Goal: Information Seeking & Learning: Learn about a topic

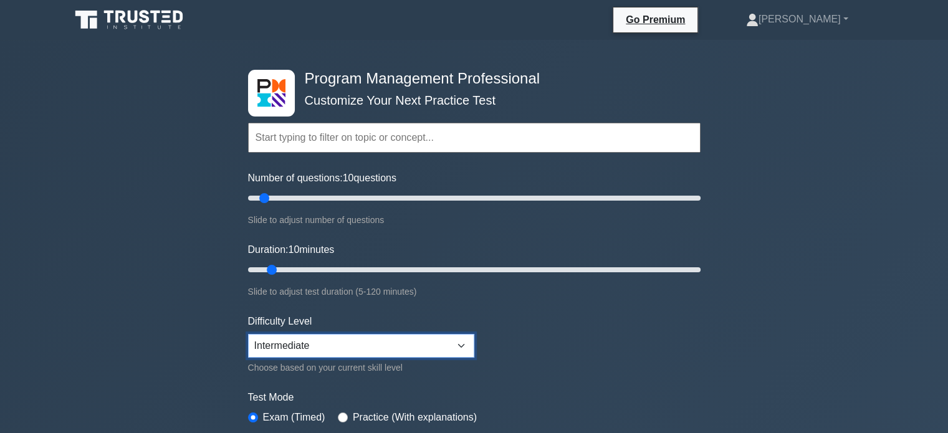
click at [394, 344] on select "Beginner Intermediate Expert" at bounding box center [361, 346] width 226 height 24
select select "expert"
click at [248, 334] on select "Beginner Intermediate Expert" at bounding box center [361, 346] width 226 height 24
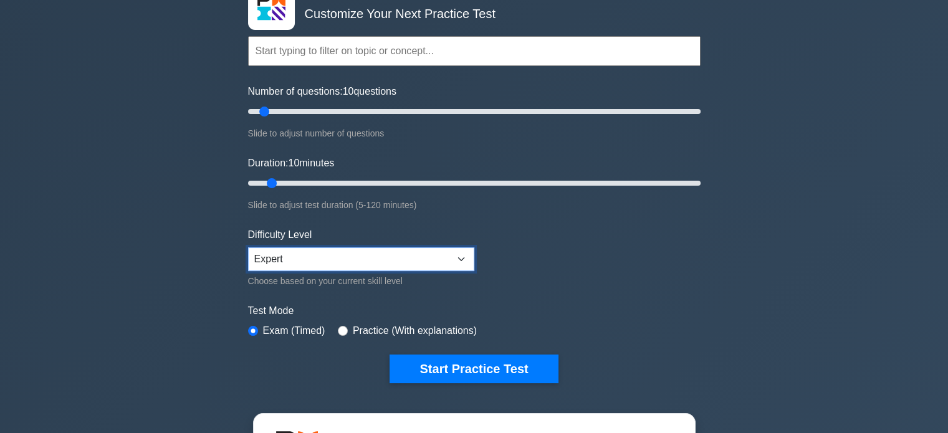
scroll to position [95, 0]
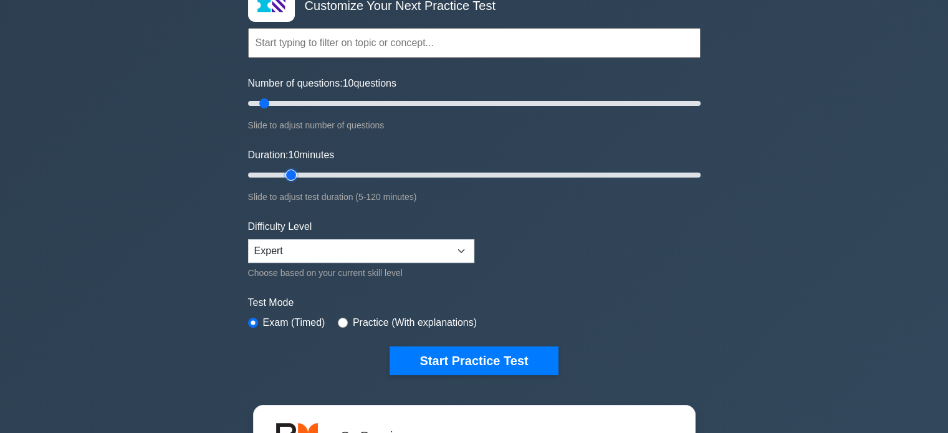
type input "15"
click at [292, 175] on input "Duration: 10 minutes" at bounding box center [474, 175] width 453 height 15
click at [283, 176] on input "Duration: 15 minutes" at bounding box center [474, 175] width 453 height 15
click at [284, 175] on input "Duration: 15 minutes" at bounding box center [474, 175] width 453 height 15
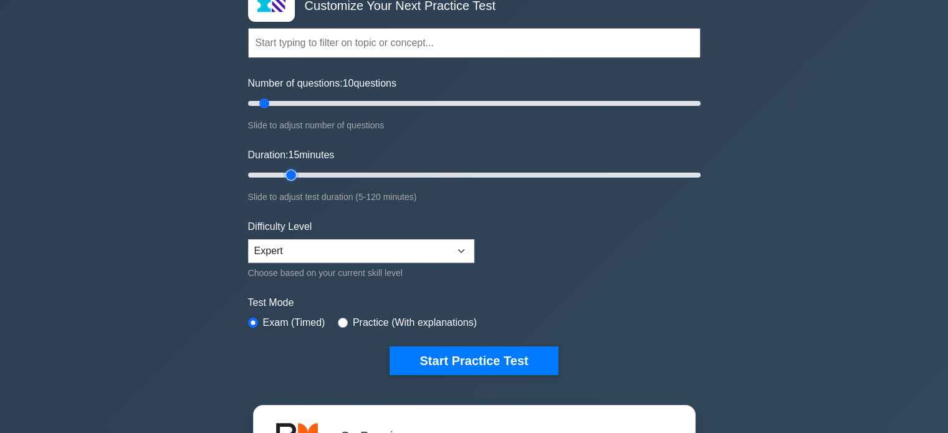
click at [283, 174] on input "Duration: 15 minutes" at bounding box center [474, 175] width 453 height 15
click at [282, 173] on input "Duration: 15 minutes" at bounding box center [474, 175] width 453 height 15
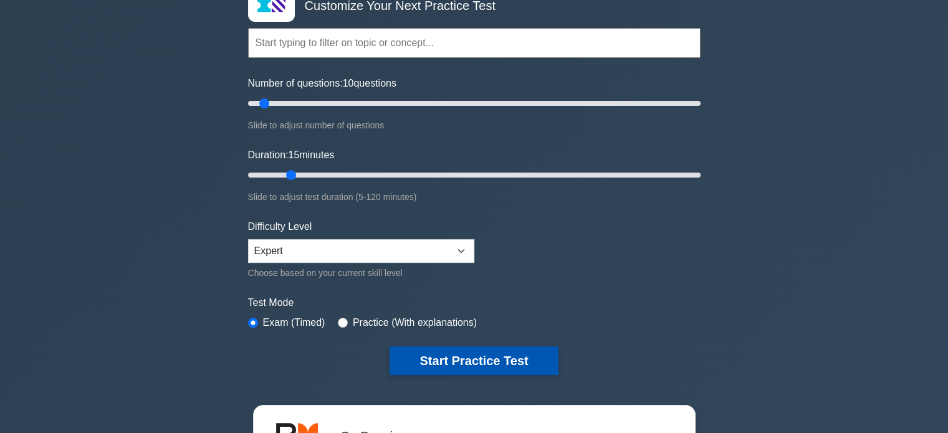
click at [466, 354] on button "Start Practice Test" at bounding box center [474, 361] width 168 height 29
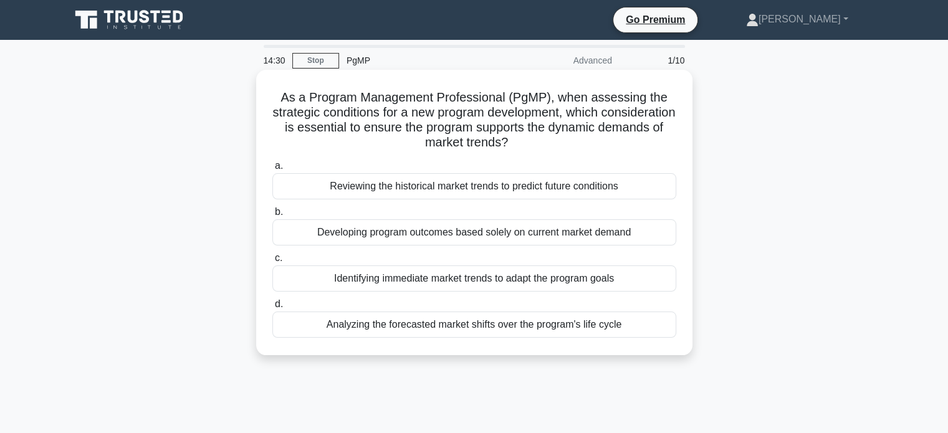
click at [561, 99] on h5 "As a Program Management Professional (PgMP), when assessing the strategic condi…" at bounding box center [474, 120] width 407 height 61
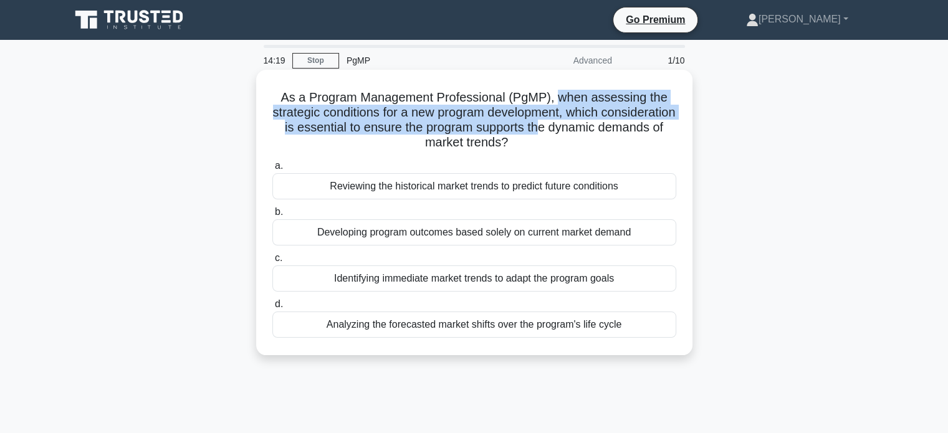
drag, startPoint x: 561, startPoint y: 99, endPoint x: 612, endPoint y: 131, distance: 60.5
click at [612, 131] on h5 "As a Program Management Professional (PgMP), when assessing the strategic condi…" at bounding box center [474, 120] width 407 height 61
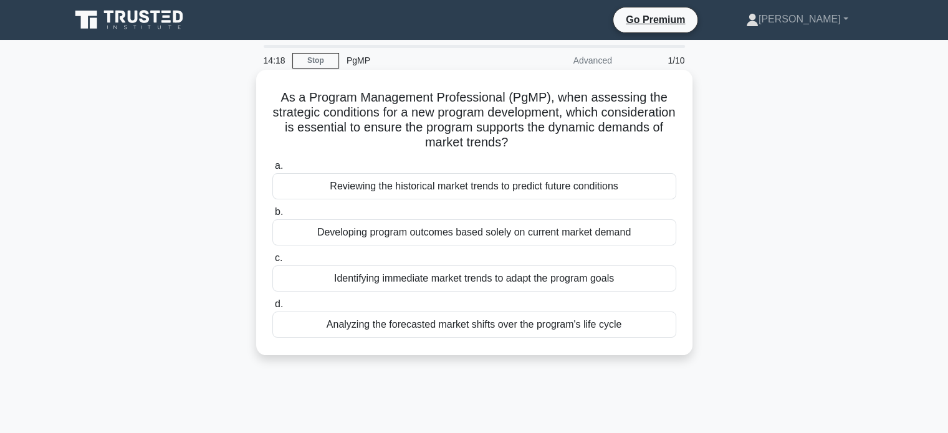
click at [596, 157] on div "a. Reviewing the historical market trends to predict future conditions b. Devel…" at bounding box center [474, 248] width 419 height 185
click at [524, 329] on div "Analyzing the forecasted market shifts over the program's life cycle" at bounding box center [474, 325] width 404 height 26
click at [272, 309] on input "d. Analyzing the forecasted market shifts over the program's life cycle" at bounding box center [272, 305] width 0 height 8
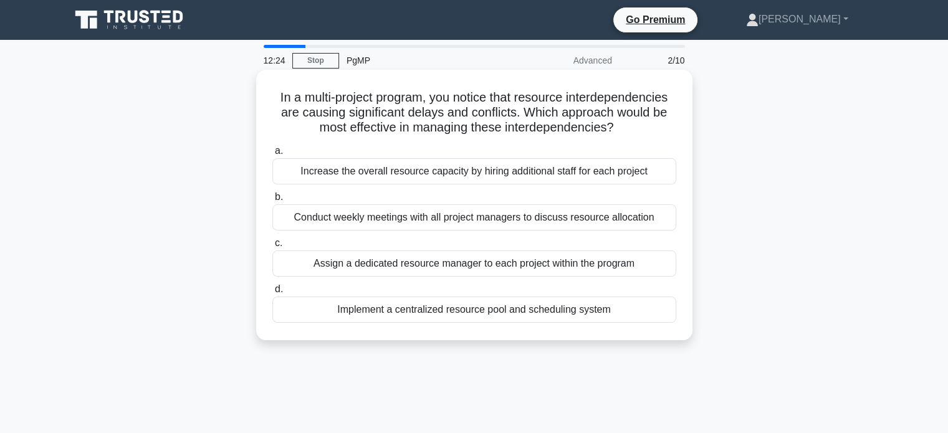
click at [571, 314] on div "Implement a centralized resource pool and scheduling system" at bounding box center [474, 310] width 404 height 26
click at [272, 294] on input "d. Implement a centralized resource pool and scheduling system" at bounding box center [272, 290] width 0 height 8
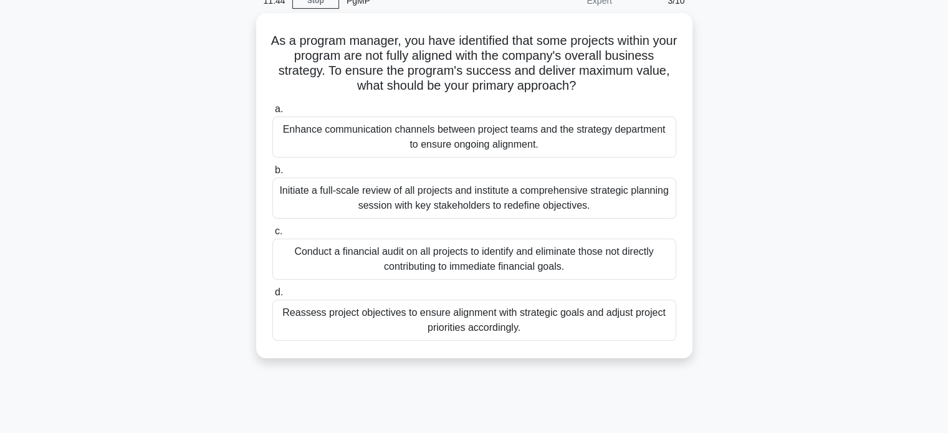
scroll to position [63, 0]
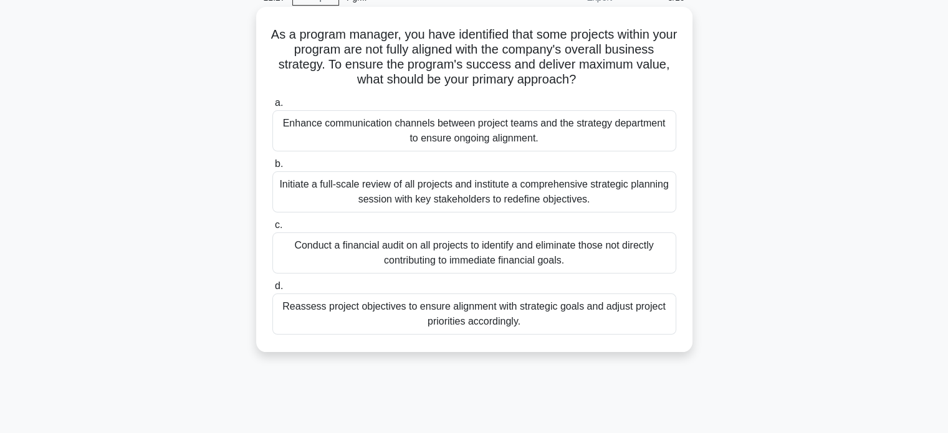
click at [564, 311] on div "Reassess project objectives to ensure alignment with strategic goals and adjust…" at bounding box center [474, 314] width 404 height 41
click at [272, 291] on input "d. Reassess project objectives to ensure alignment with strategic goals and adj…" at bounding box center [272, 286] width 0 height 8
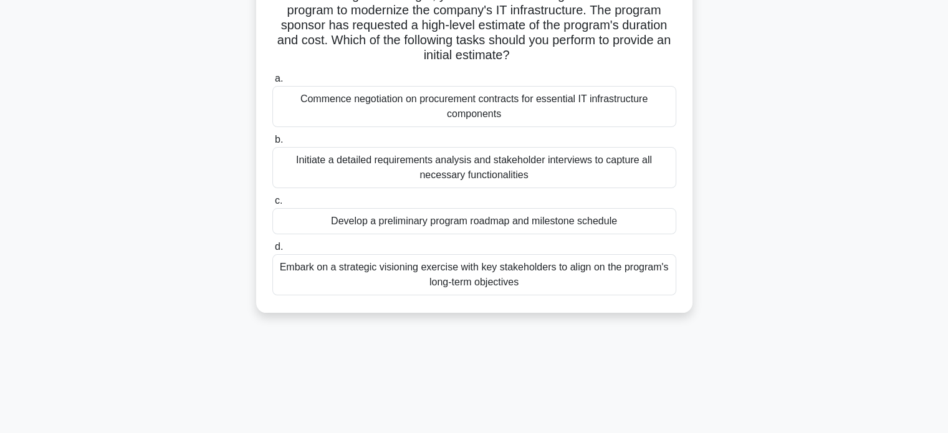
scroll to position [109, 0]
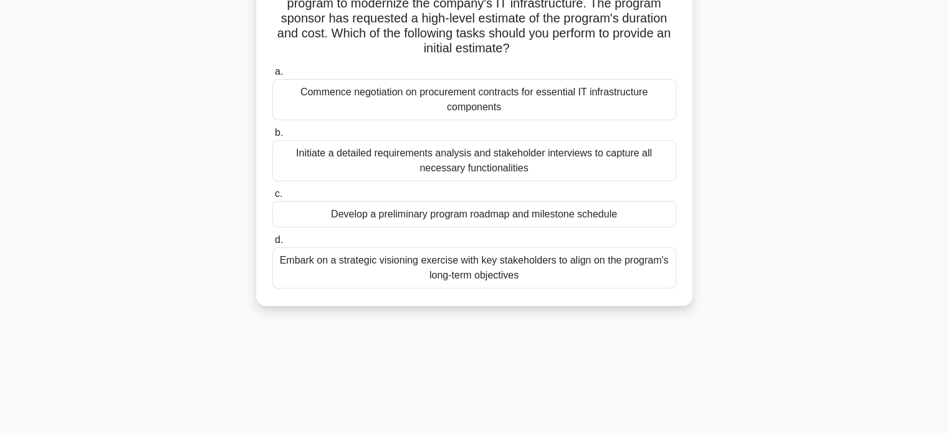
click at [608, 214] on div "Develop a preliminary program roadmap and milestone schedule" at bounding box center [474, 214] width 404 height 26
click at [272, 198] on input "c. Develop a preliminary program roadmap and milestone schedule" at bounding box center [272, 194] width 0 height 8
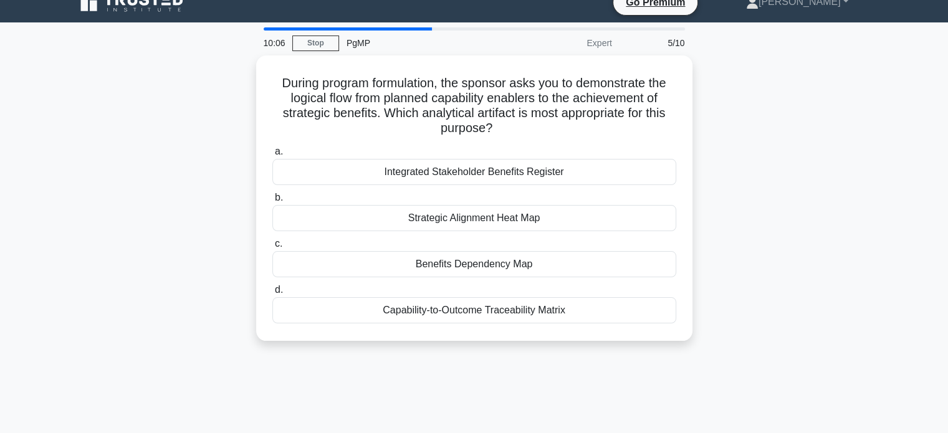
scroll to position [0, 0]
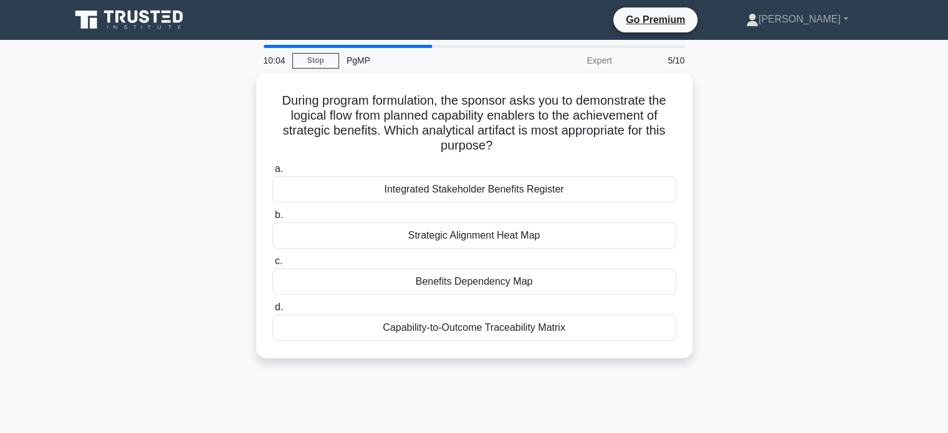
click at [902, 102] on main "10:04 Stop PgMP Expert 5/10 During program formulation, the sponsor asks you to…" at bounding box center [474, 357] width 948 height 634
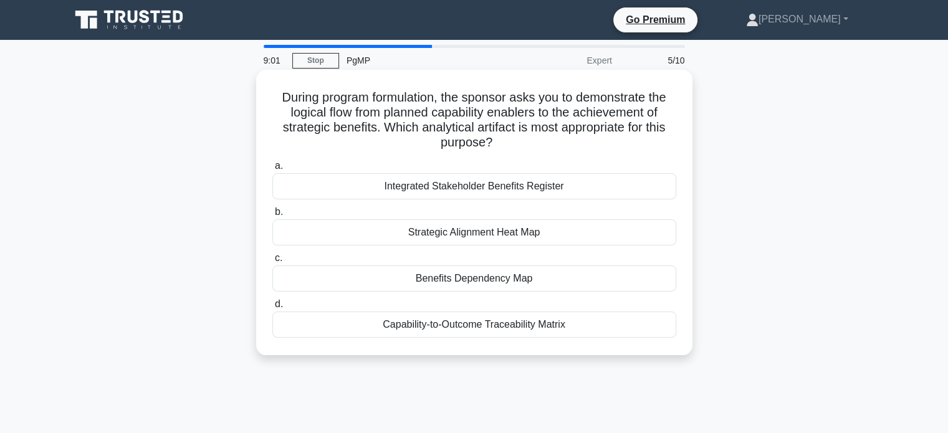
click at [455, 326] on div "Capability-to-Outcome Traceability Matrix" at bounding box center [474, 325] width 404 height 26
click at [272, 309] on input "d. Capability-to-Outcome Traceability Matrix" at bounding box center [272, 305] width 0 height 8
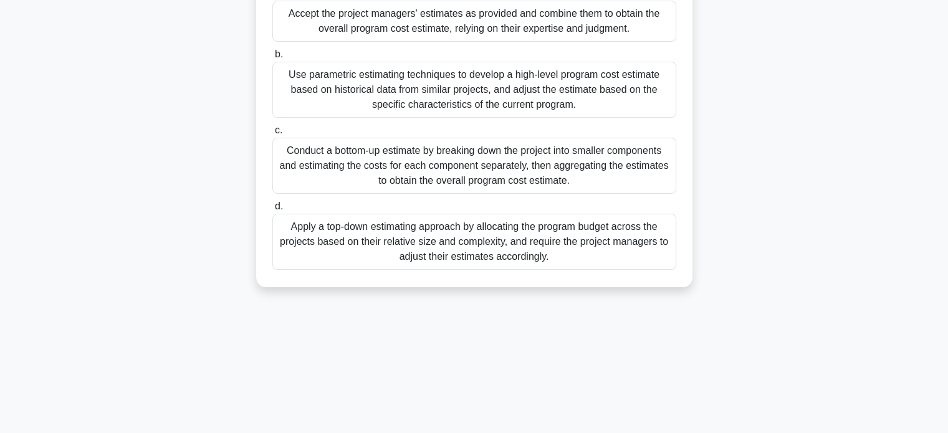
scroll to position [240, 0]
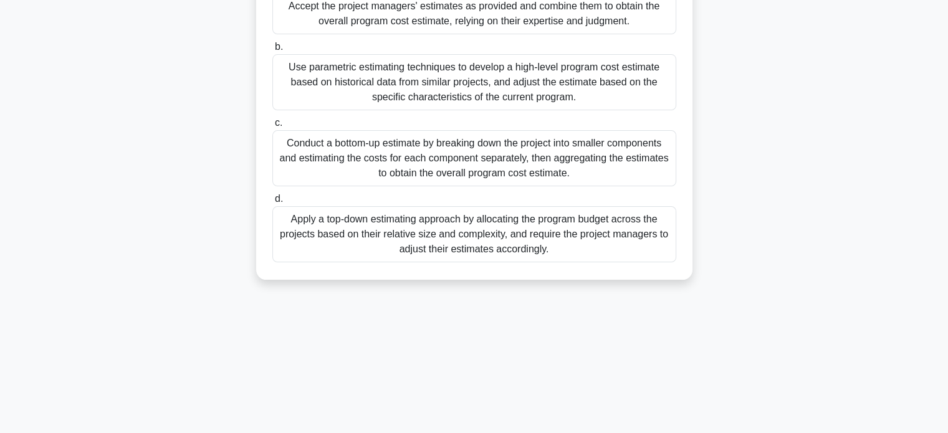
click at [601, 85] on div "Use parametric estimating techniques to develop a high-level program cost estim…" at bounding box center [474, 82] width 404 height 56
click at [272, 51] on input "b. Use parametric estimating techniques to develop a high-level program cost es…" at bounding box center [272, 47] width 0 height 8
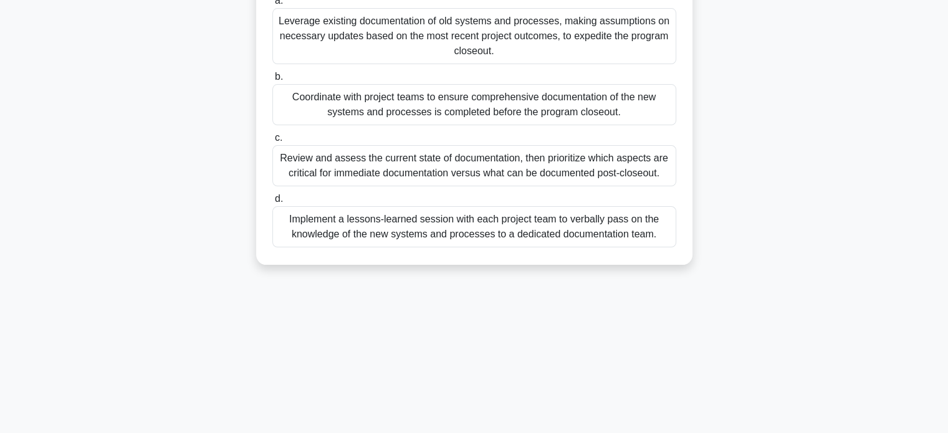
click at [655, 186] on div "Review and assess the current state of documentation, then prioritize which asp…" at bounding box center [474, 165] width 404 height 41
click at [272, 142] on input "c. Review and assess the current state of documentation, then prioritize which …" at bounding box center [272, 138] width 0 height 8
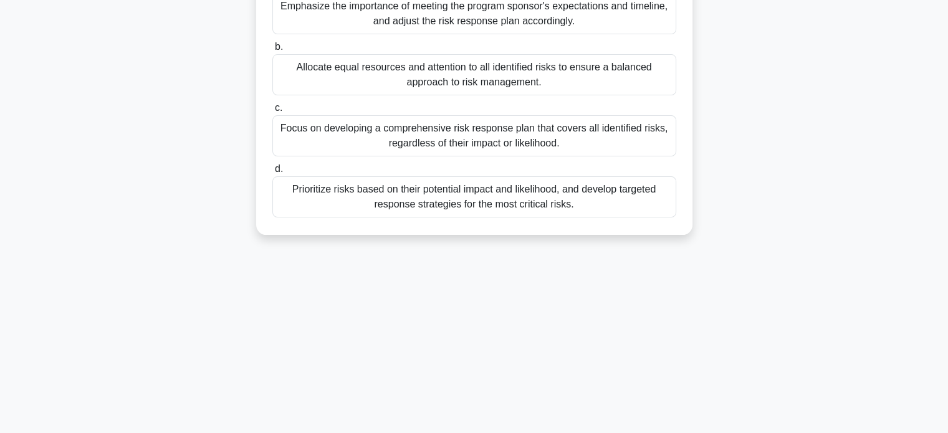
click at [629, 208] on div "Prioritize risks based on their potential impact and likelihood, and develop ta…" at bounding box center [474, 196] width 404 height 41
click at [272, 173] on input "d. Prioritize risks based on their potential impact and likelihood, and develop…" at bounding box center [272, 169] width 0 height 8
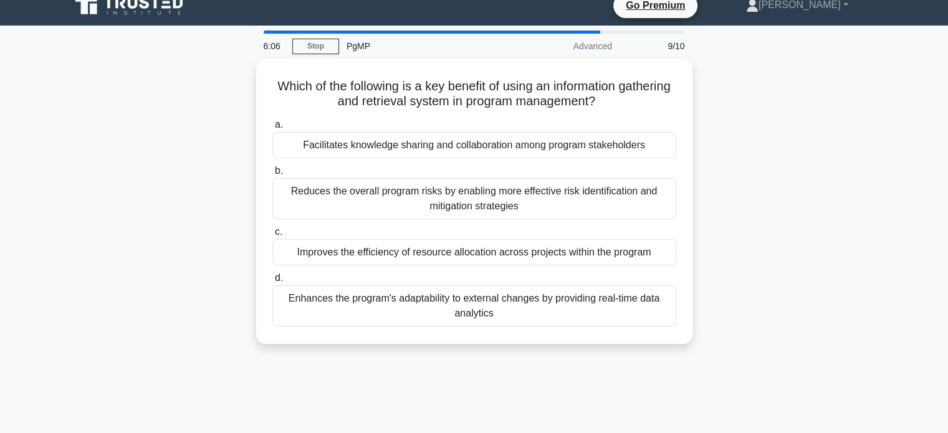
scroll to position [0, 0]
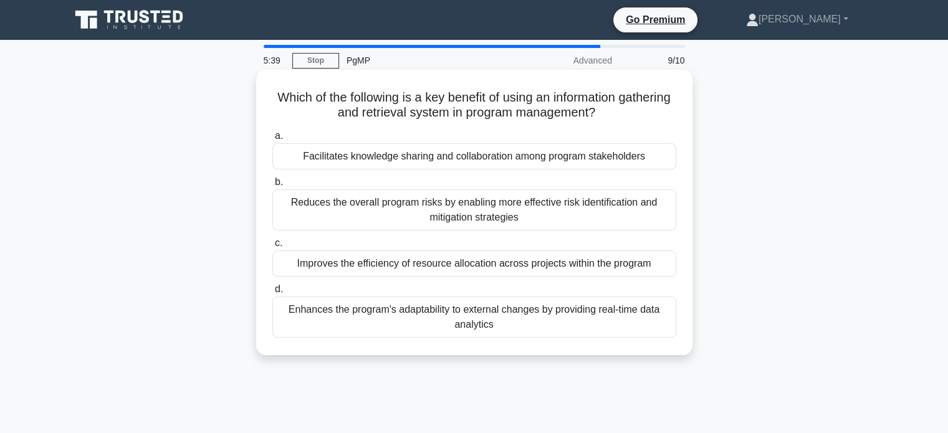
click at [597, 159] on div "Facilitates knowledge sharing and collaboration among program stakeholders" at bounding box center [474, 156] width 404 height 26
click at [272, 140] on input "a. Facilitates knowledge sharing and collaboration among program stakeholders" at bounding box center [272, 136] width 0 height 8
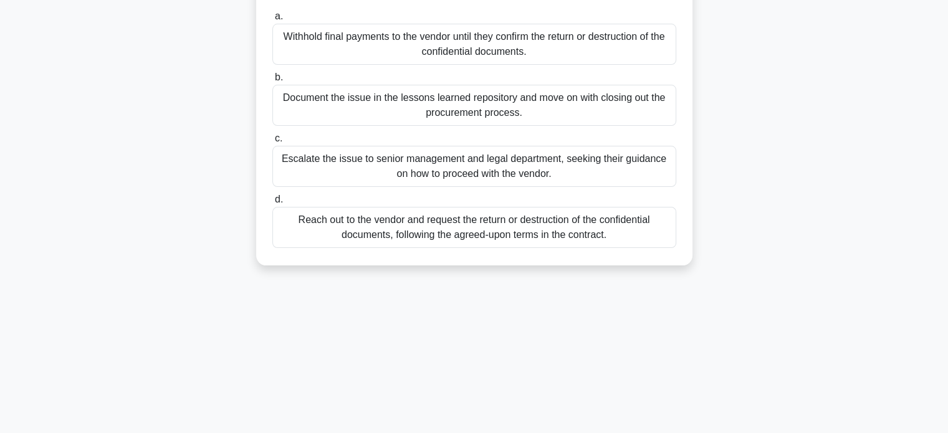
scroll to position [154, 0]
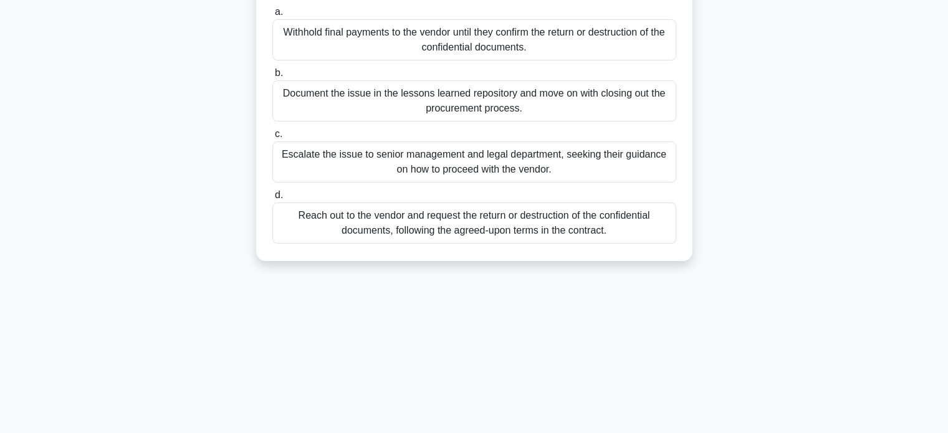
click at [577, 225] on div "Reach out to the vendor and request the return or destruction of the confidenti…" at bounding box center [474, 223] width 404 height 41
click at [272, 200] on input "d. Reach out to the vendor and request the return or destruction of the confide…" at bounding box center [272, 195] width 0 height 8
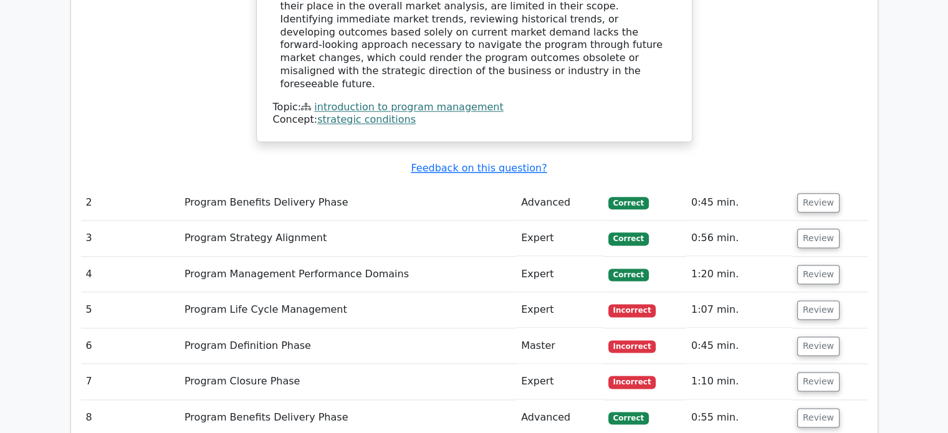
scroll to position [1536, 0]
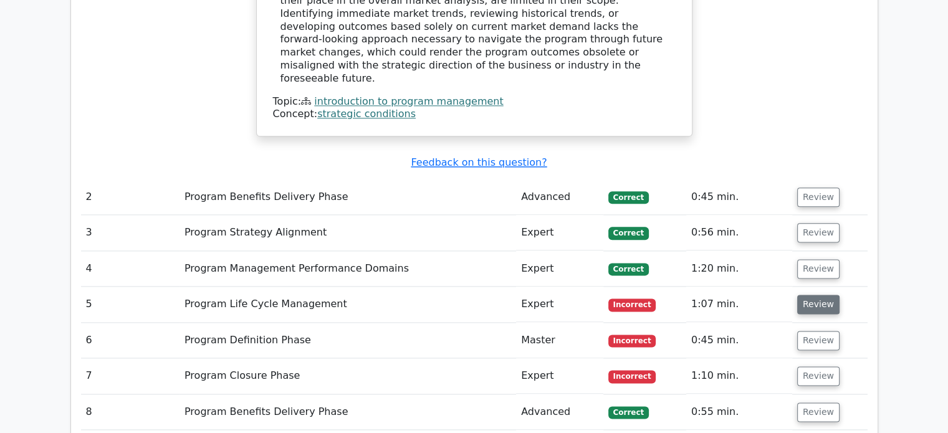
click at [810, 295] on button "Review" at bounding box center [819, 304] width 42 height 19
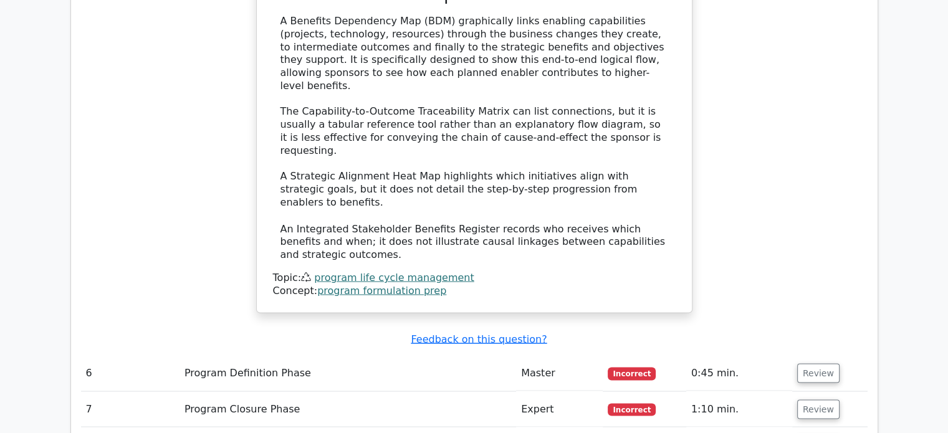
scroll to position [2151, 0]
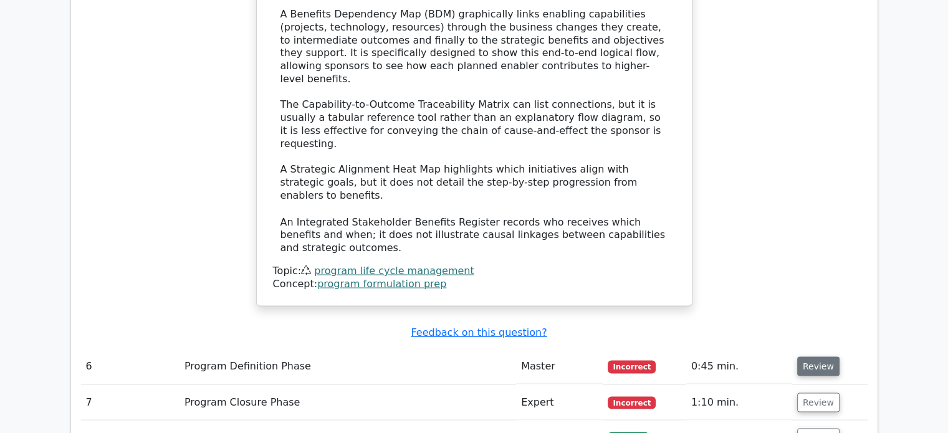
click at [811, 357] on button "Review" at bounding box center [819, 366] width 42 height 19
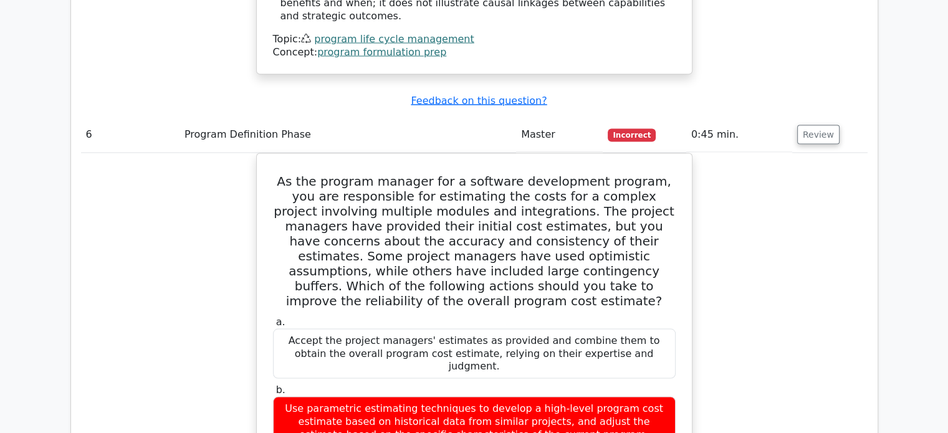
scroll to position [2372, 0]
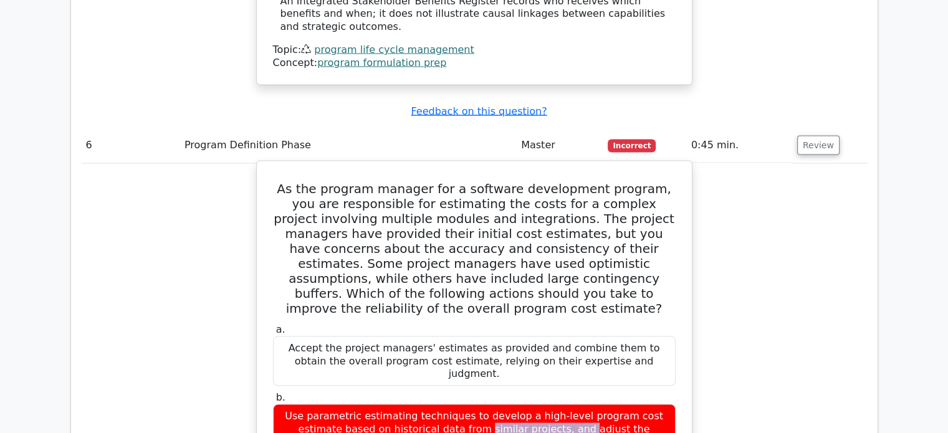
drag, startPoint x: 404, startPoint y: 248, endPoint x: 301, endPoint y: 249, distance: 102.9
click at [301, 405] on div "Use parametric estimating techniques to develop a high-level program cost estim…" at bounding box center [474, 430] width 403 height 50
copy div "parametric estimating"
drag, startPoint x: 419, startPoint y: 314, endPoint x: 325, endPoint y: 318, distance: 94.3
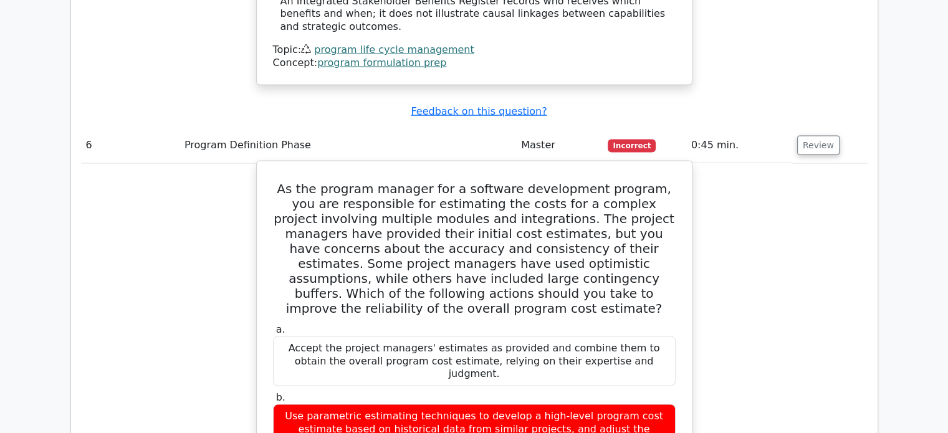
copy div "bottom-up estimate"
drag, startPoint x: 417, startPoint y: 380, endPoint x: 324, endPoint y: 383, distance: 93.0
copy div "top-down estimating"
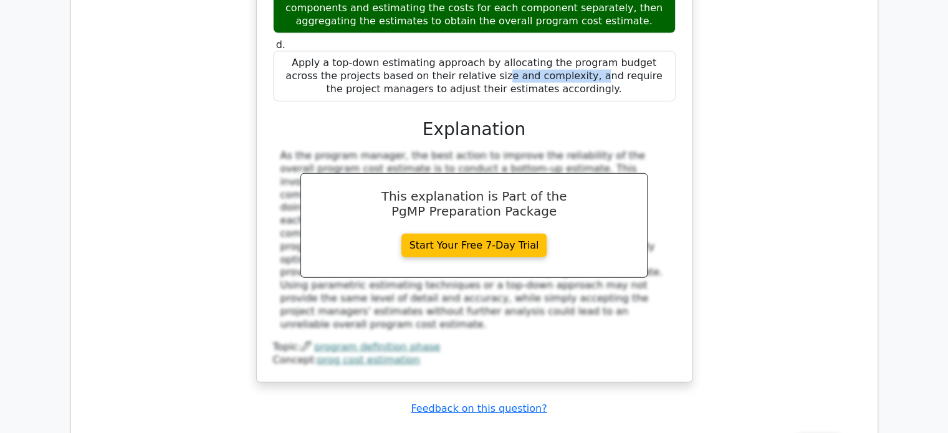
scroll to position [2905, 0]
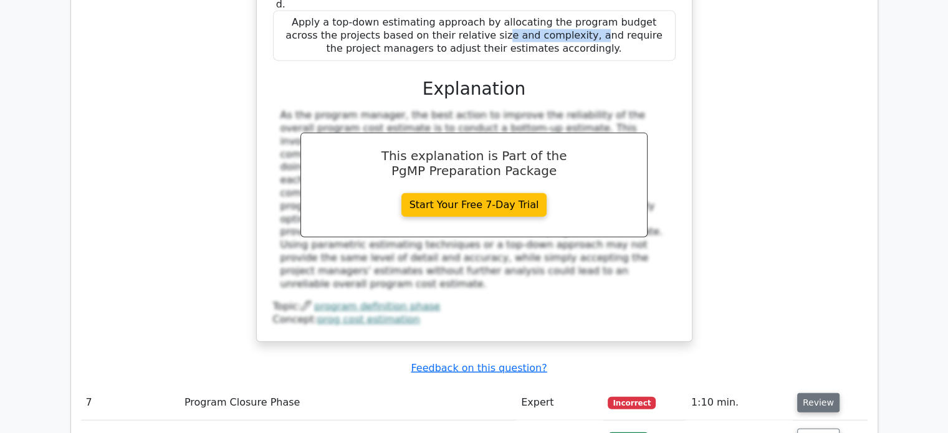
click at [827, 393] on button "Review" at bounding box center [819, 402] width 42 height 19
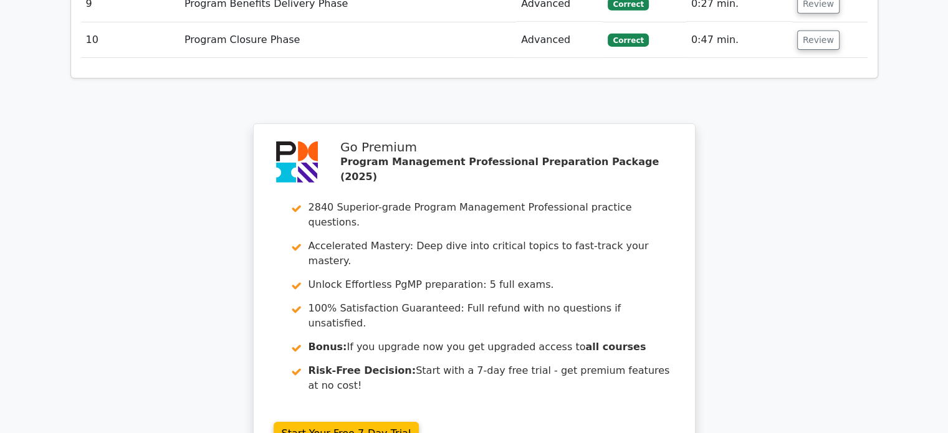
scroll to position [4105, 0]
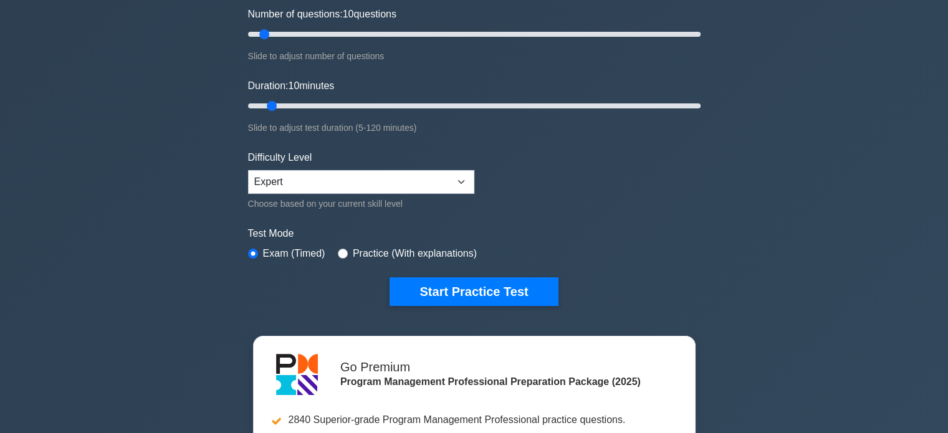
scroll to position [205, 0]
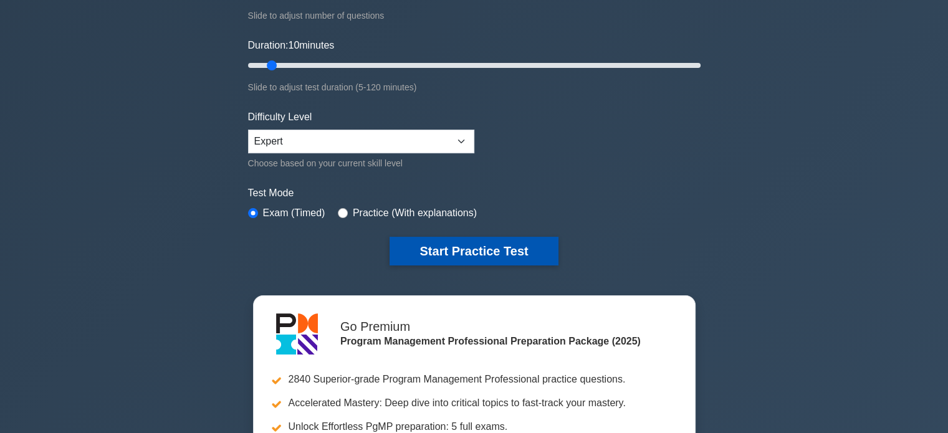
click at [499, 258] on button "Start Practice Test" at bounding box center [474, 251] width 168 height 29
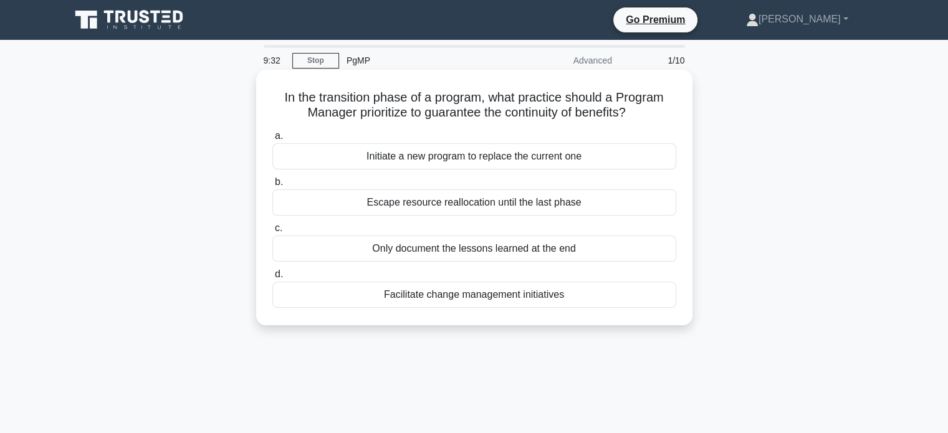
click at [560, 296] on div "Facilitate change management initiatives" at bounding box center [474, 295] width 404 height 26
click at [272, 279] on input "d. Facilitate change management initiatives" at bounding box center [272, 275] width 0 height 8
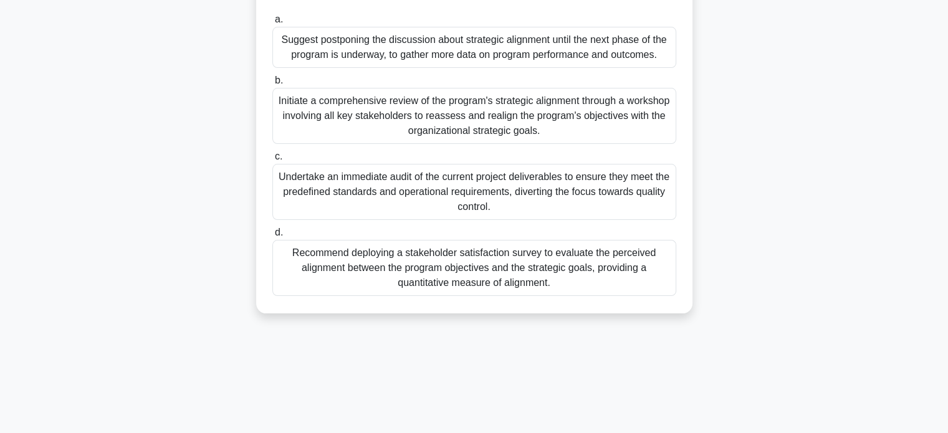
scroll to position [165, 0]
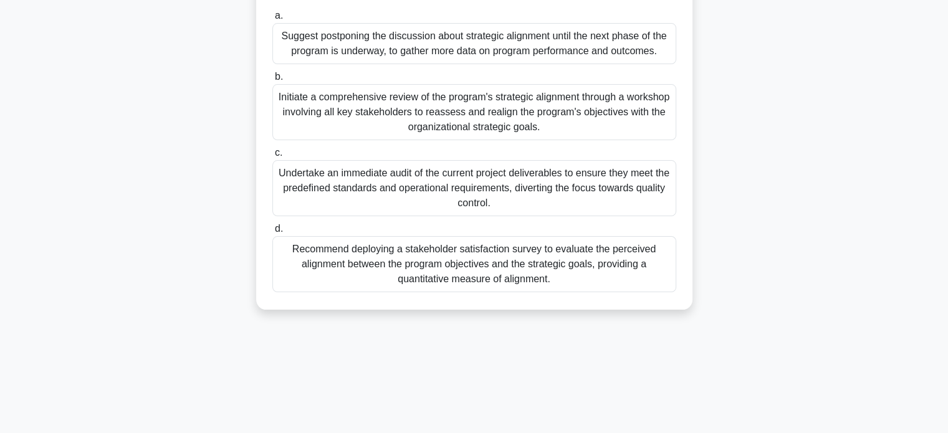
click at [652, 124] on div "Initiate a comprehensive review of the program's strategic alignment through a …" at bounding box center [474, 112] width 404 height 56
click at [272, 81] on input "b. Initiate a comprehensive review of the program's strategic alignment through…" at bounding box center [272, 77] width 0 height 8
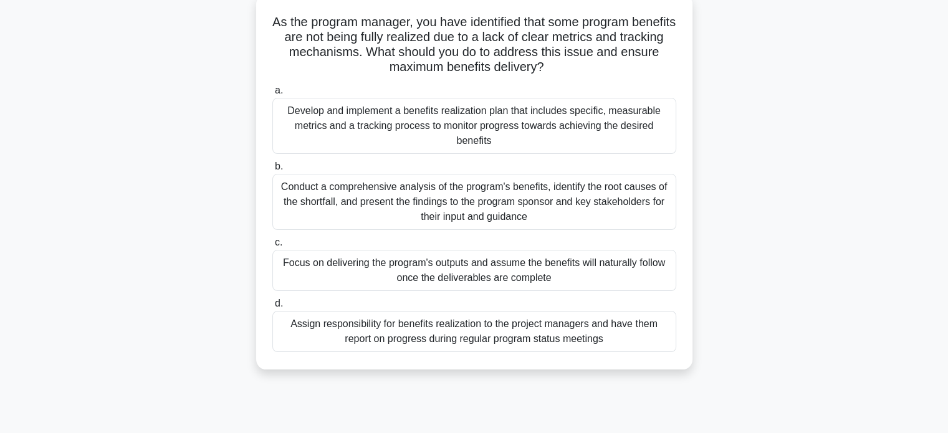
scroll to position [90, 0]
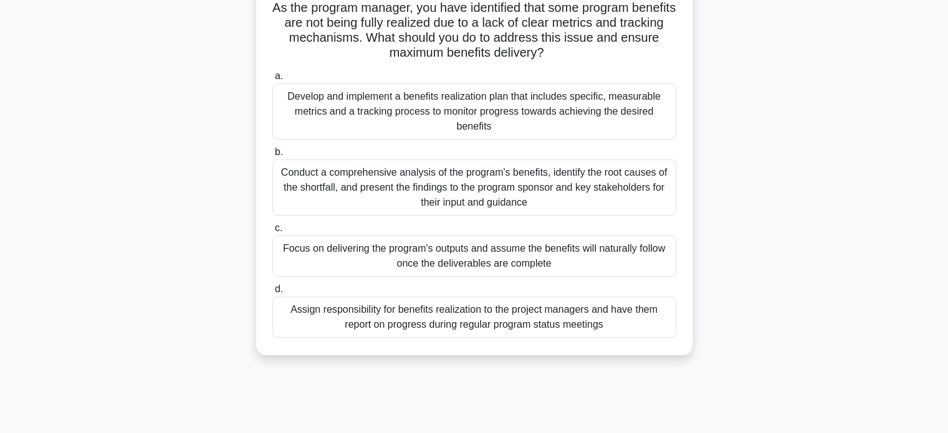
click at [623, 180] on div "Conduct a comprehensive analysis of the program's benefits, identify the root c…" at bounding box center [474, 188] width 404 height 56
click at [272, 157] on input "b. Conduct a comprehensive analysis of the program's benefits, identify the roo…" at bounding box center [272, 152] width 0 height 8
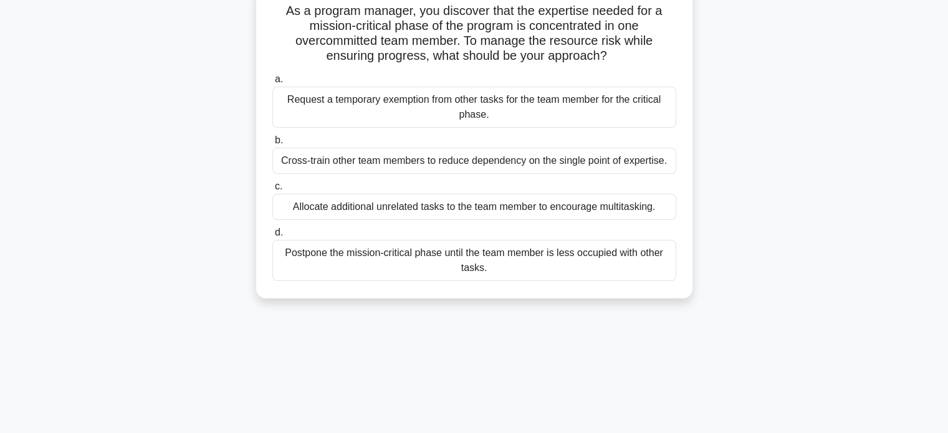
scroll to position [11, 0]
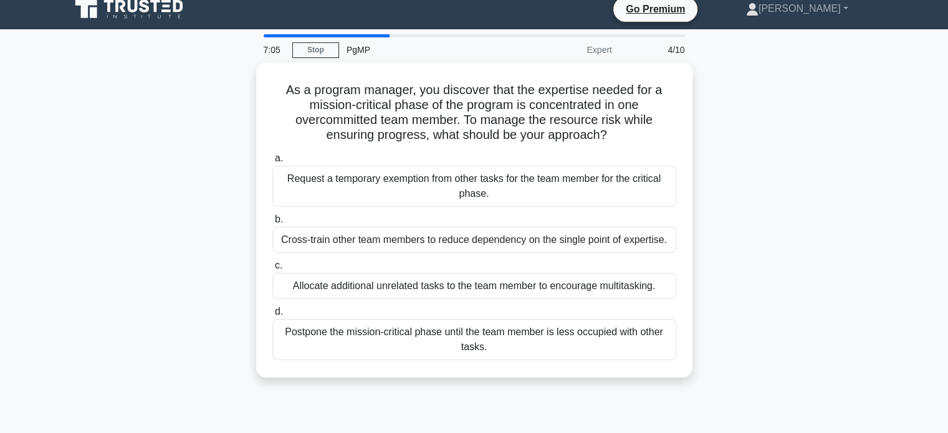
click at [826, 148] on div "As a program manager, you discover that the expertise needed for a mission-crit…" at bounding box center [474, 227] width 823 height 330
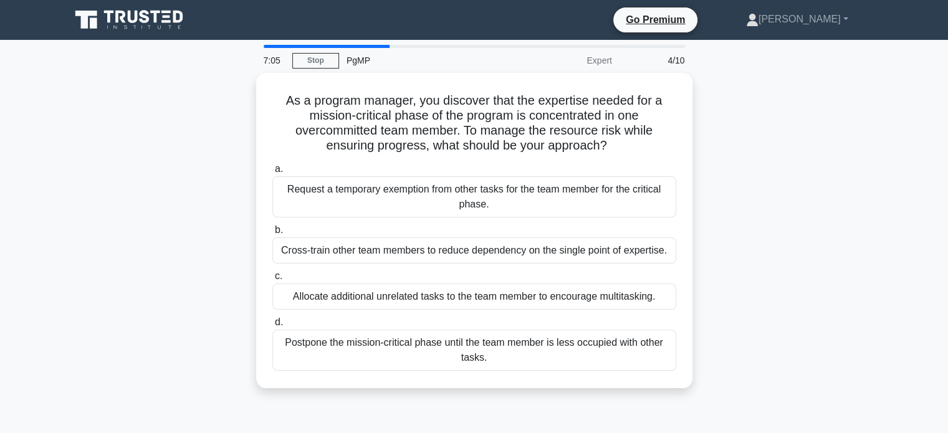
scroll to position [0, 0]
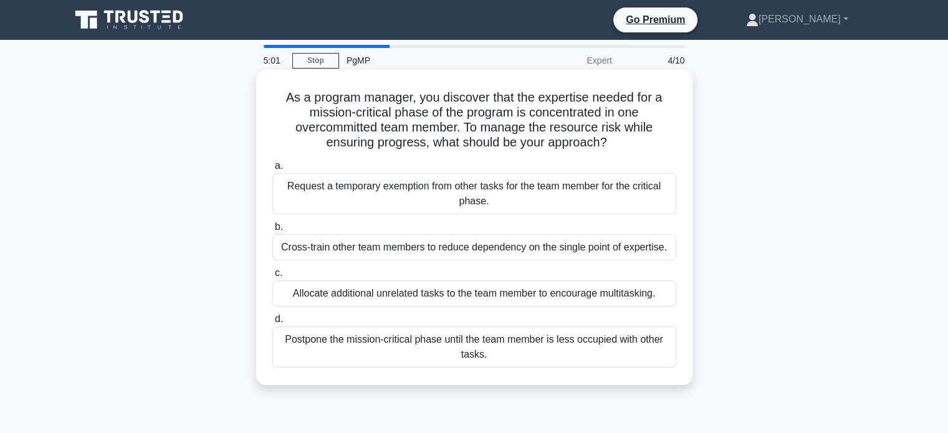
click at [647, 252] on div "Cross-train other team members to reduce dependency on the single point of expe…" at bounding box center [474, 247] width 404 height 26
click at [272, 231] on input "b. Cross-train other team members to reduce dependency on the single point of e…" at bounding box center [272, 227] width 0 height 8
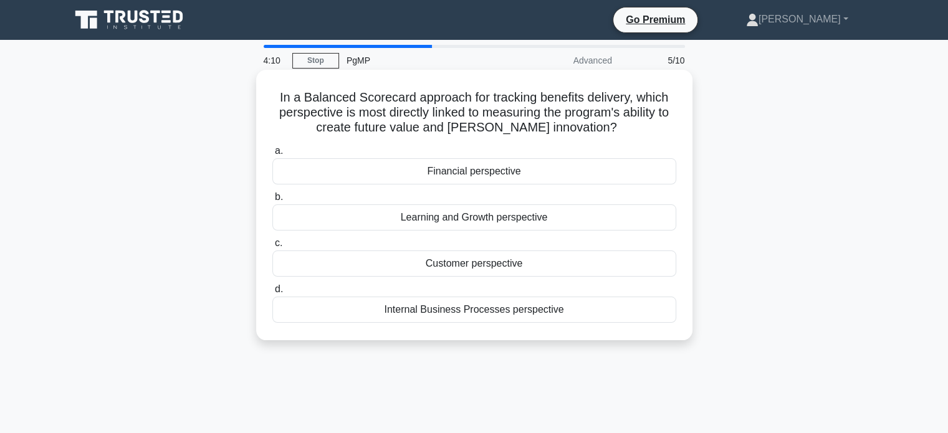
click at [576, 218] on div "Learning and Growth perspective" at bounding box center [474, 218] width 404 height 26
click at [272, 201] on input "b. Learning and Growth perspective" at bounding box center [272, 197] width 0 height 8
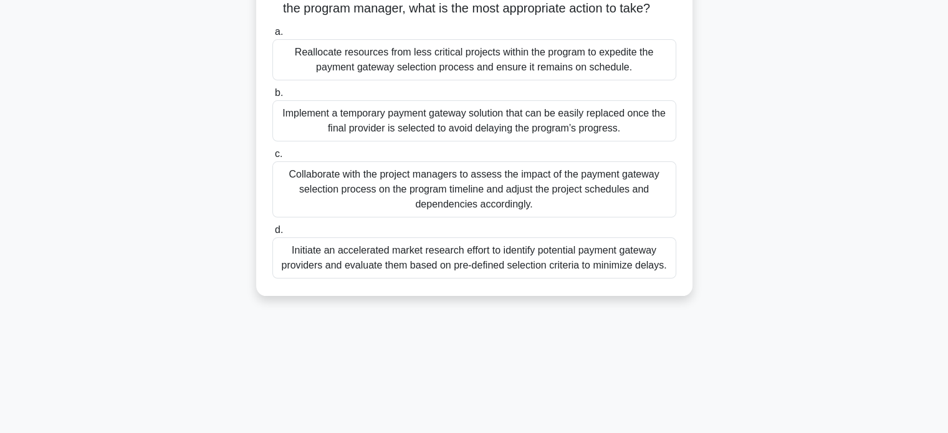
scroll to position [211, 0]
click at [596, 196] on div "Collaborate with the project managers to assess the impact of the payment gatew…" at bounding box center [474, 188] width 404 height 56
click at [272, 157] on input "c. Collaborate with the project managers to assess the impact of the payment ga…" at bounding box center [272, 152] width 0 height 8
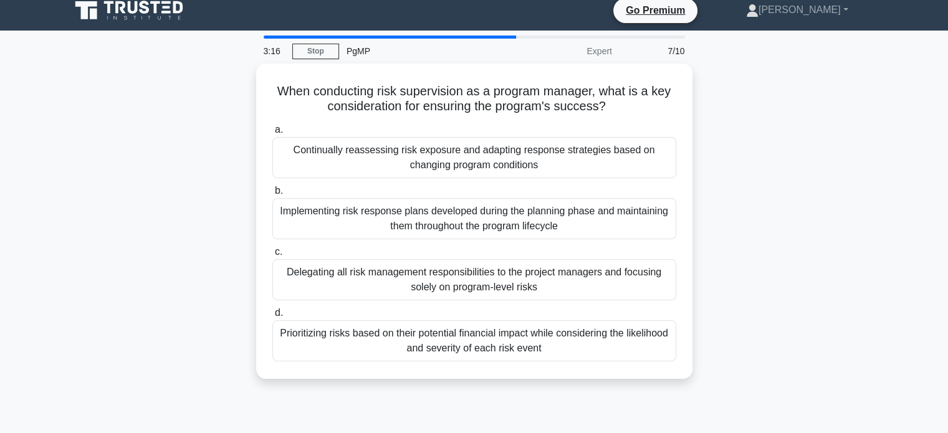
scroll to position [0, 0]
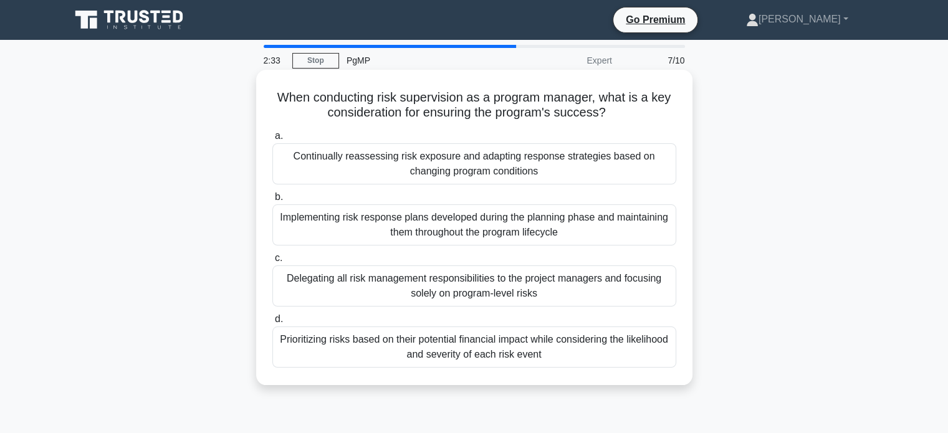
click at [610, 227] on div "Implementing risk response plans developed during the planning phase and mainta…" at bounding box center [474, 225] width 404 height 41
click at [272, 201] on input "b. Implementing risk response plans developed during the planning phase and mai…" at bounding box center [272, 197] width 0 height 8
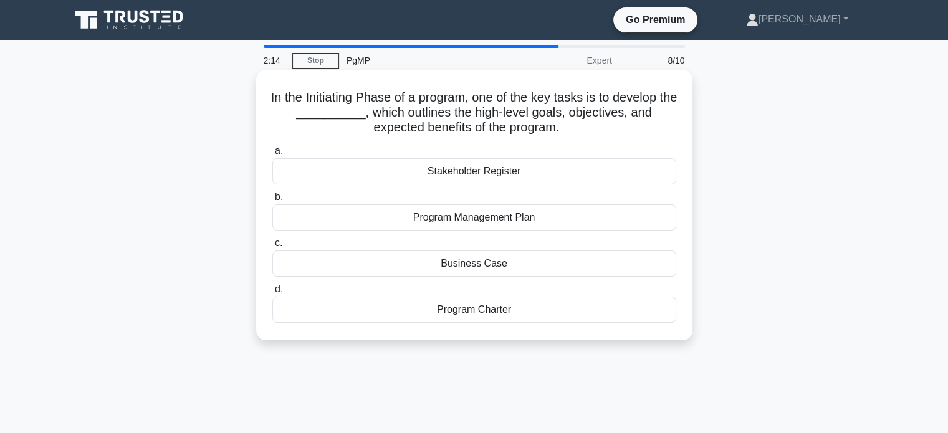
click at [496, 307] on div "Program Charter" at bounding box center [474, 310] width 404 height 26
click at [272, 294] on input "d. Program Charter" at bounding box center [272, 290] width 0 height 8
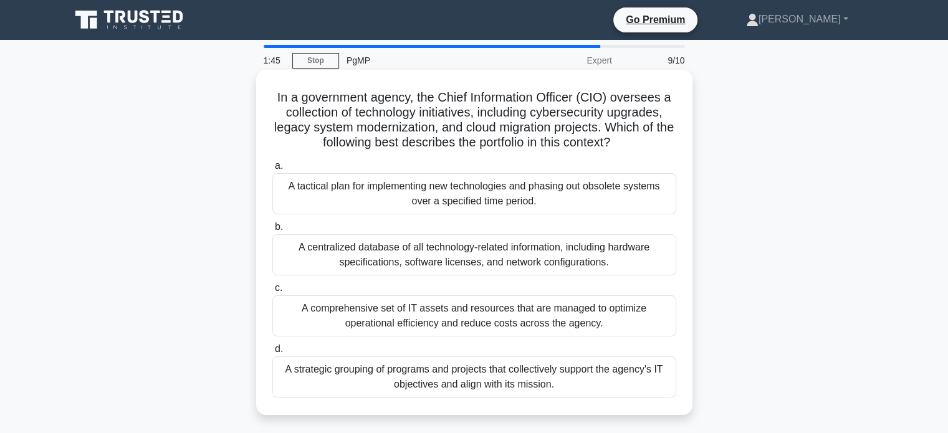
click at [589, 387] on div "A strategic grouping of programs and projects that collectively support the age…" at bounding box center [474, 377] width 404 height 41
click at [272, 354] on input "d. A strategic grouping of programs and projects that collectively support the …" at bounding box center [272, 349] width 0 height 8
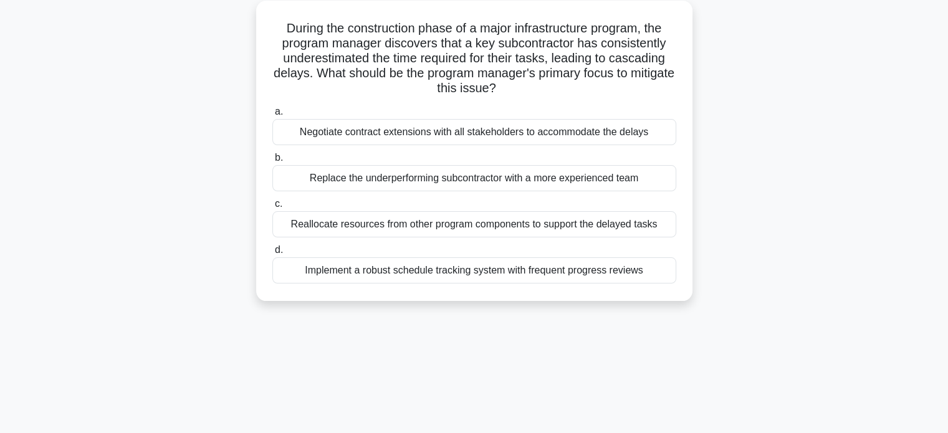
scroll to position [77, 0]
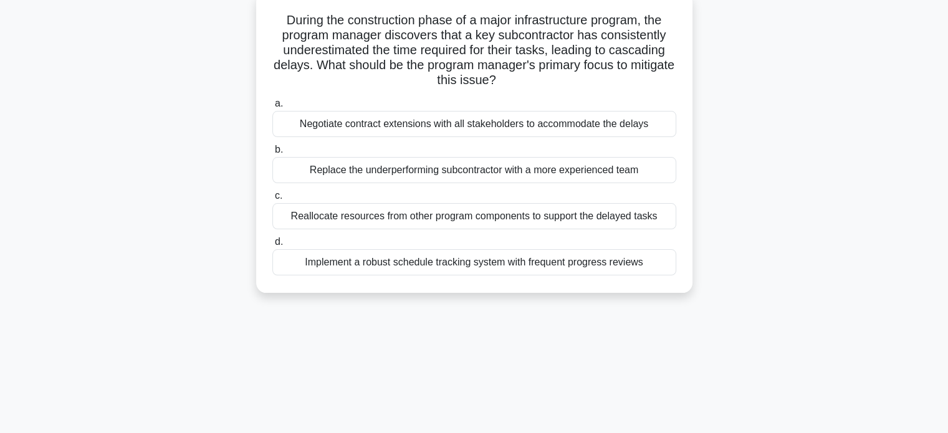
click at [615, 257] on div "Implement a robust schedule tracking system with frequent progress reviews" at bounding box center [474, 262] width 404 height 26
click at [272, 246] on input "d. Implement a robust schedule tracking system with frequent progress reviews" at bounding box center [272, 242] width 0 height 8
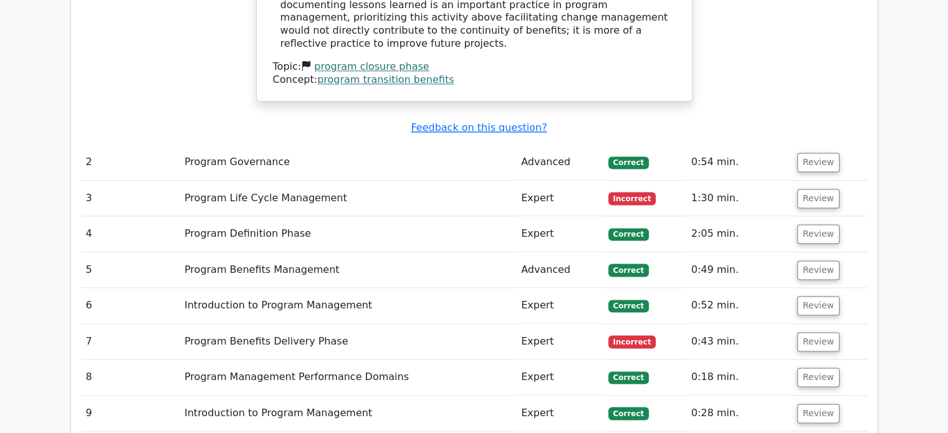
scroll to position [1639, 0]
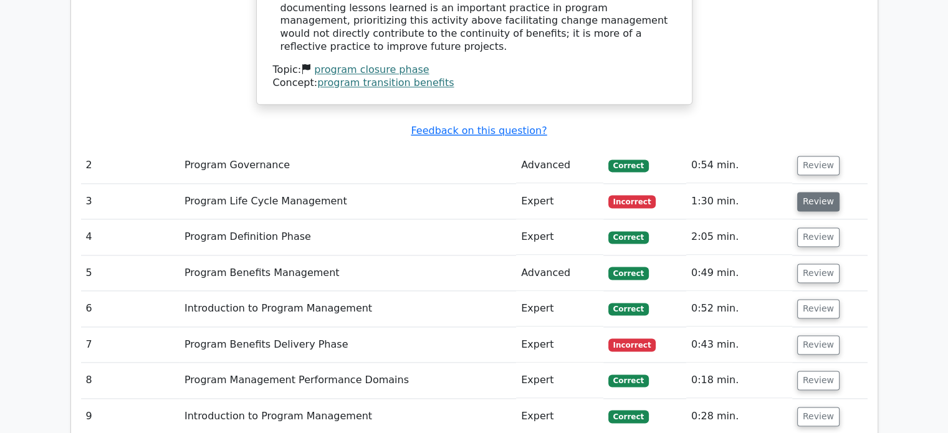
click at [806, 192] on button "Review" at bounding box center [819, 201] width 42 height 19
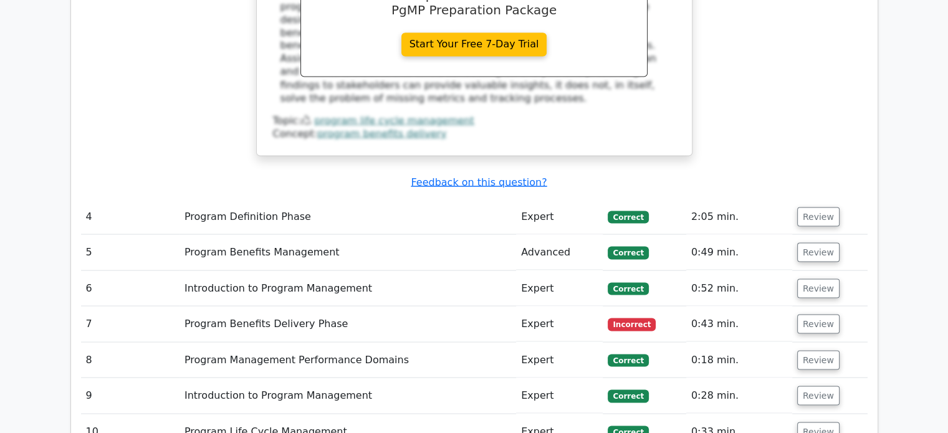
scroll to position [2318, 0]
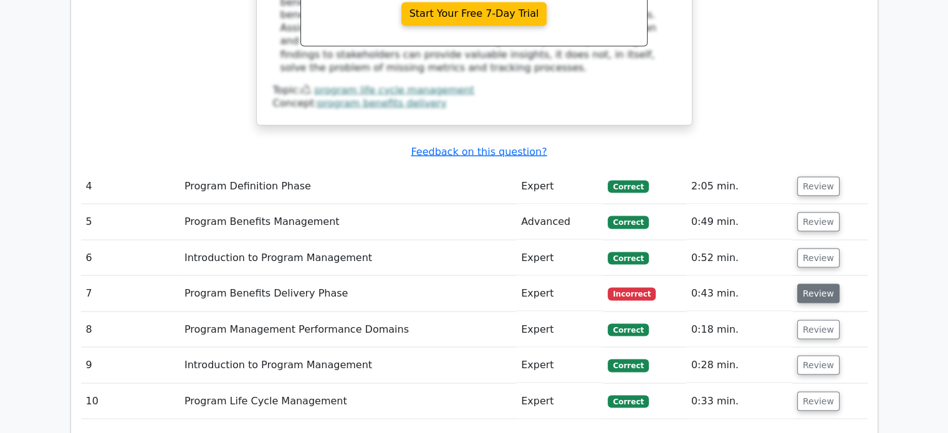
click at [811, 284] on button "Review" at bounding box center [819, 293] width 42 height 19
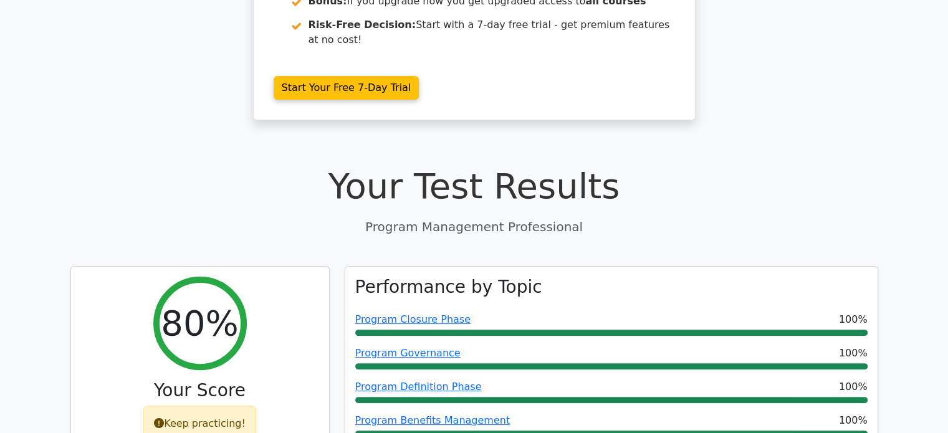
scroll to position [231, 0]
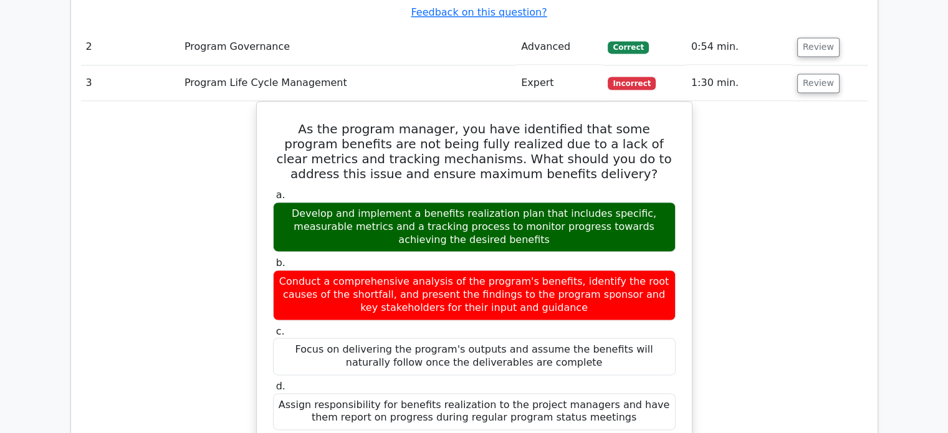
scroll to position [1703, 0]
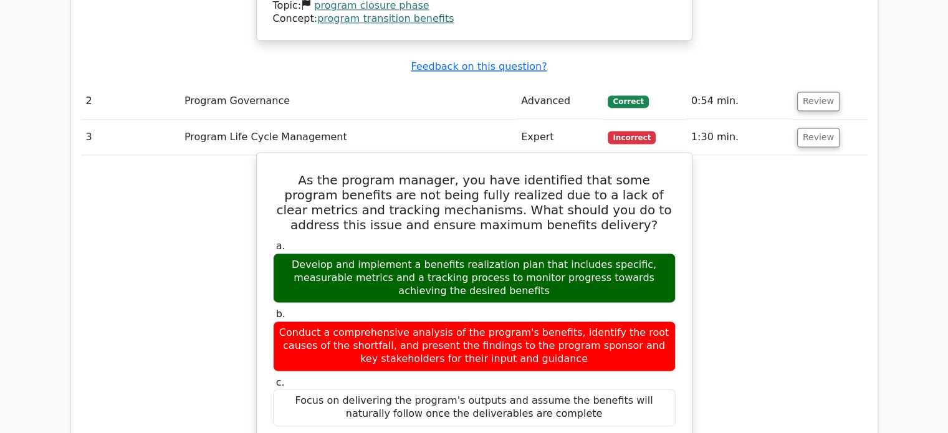
drag, startPoint x: 282, startPoint y: 74, endPoint x: 672, endPoint y: 364, distance: 486.2
copy div "As the program manager, you have identified that some program benefits are not …"
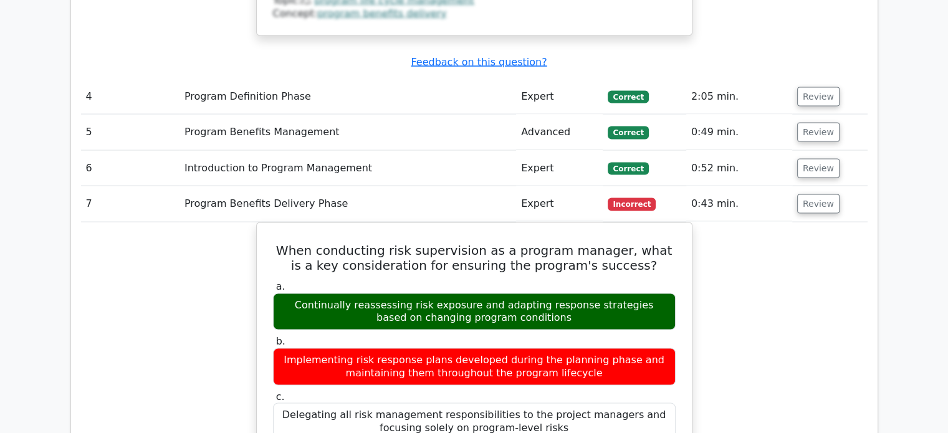
scroll to position [2438, 0]
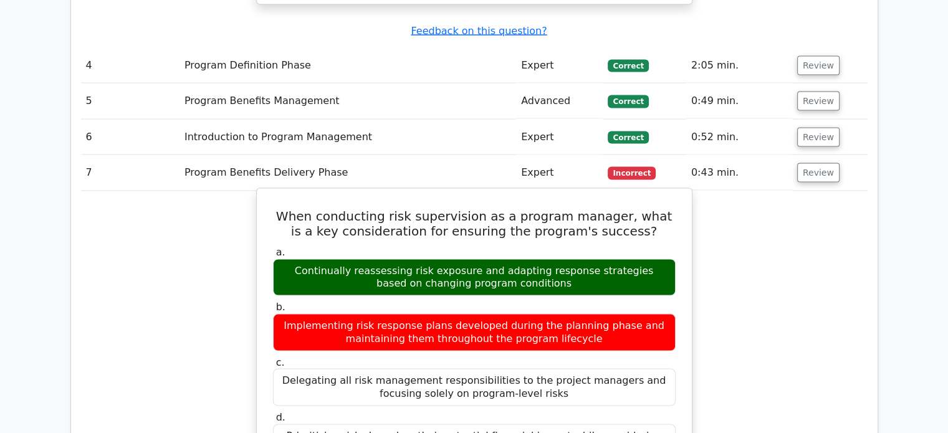
drag, startPoint x: 277, startPoint y: 95, endPoint x: 611, endPoint y: 331, distance: 408.8
copy div "When conducting risk supervision as a program manager, what is a key considerat…"
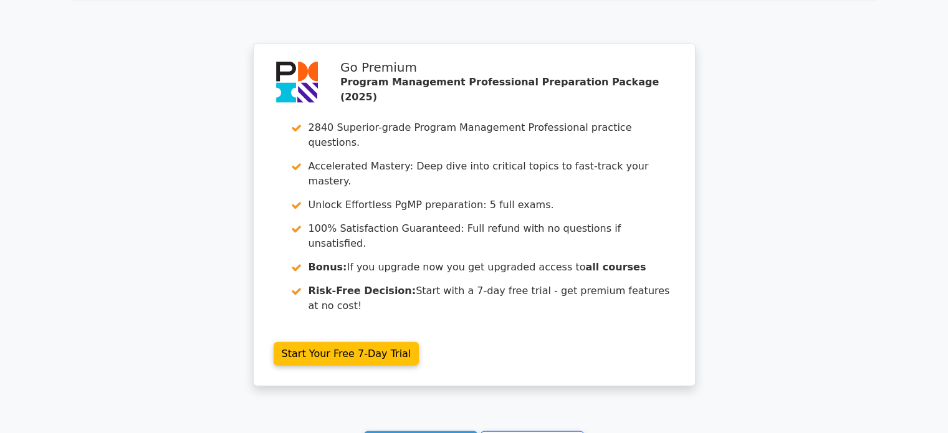
scroll to position [3387, 0]
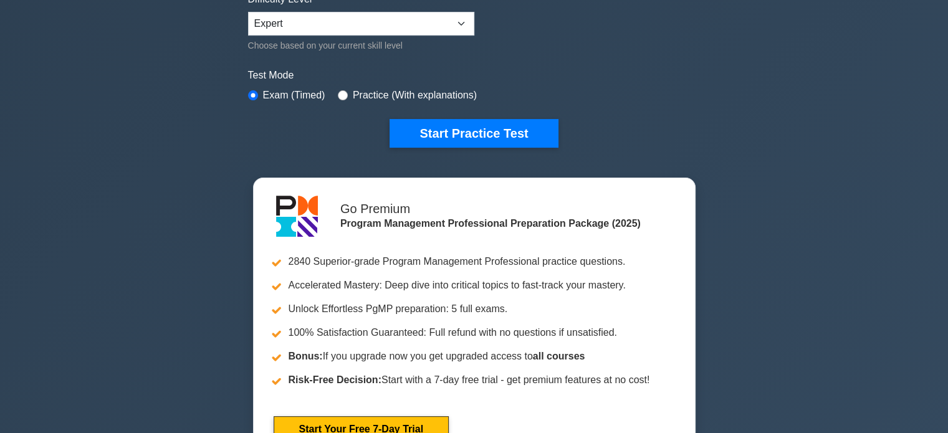
scroll to position [319, 0]
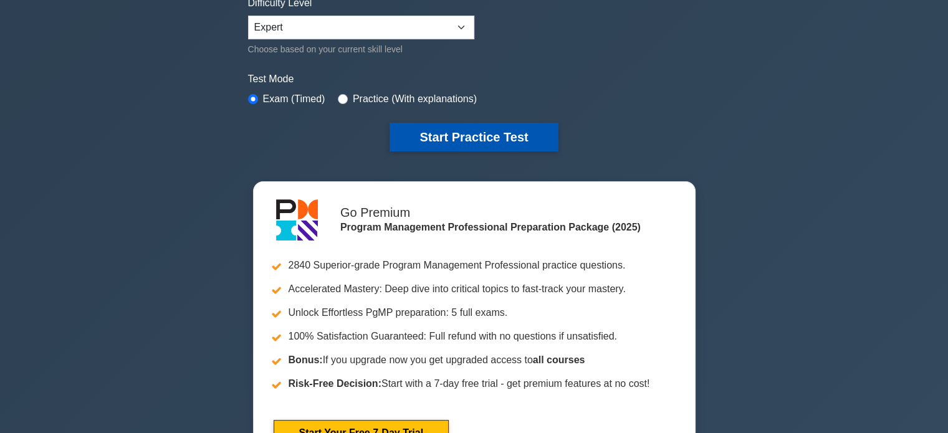
click at [486, 136] on button "Start Practice Test" at bounding box center [474, 137] width 168 height 29
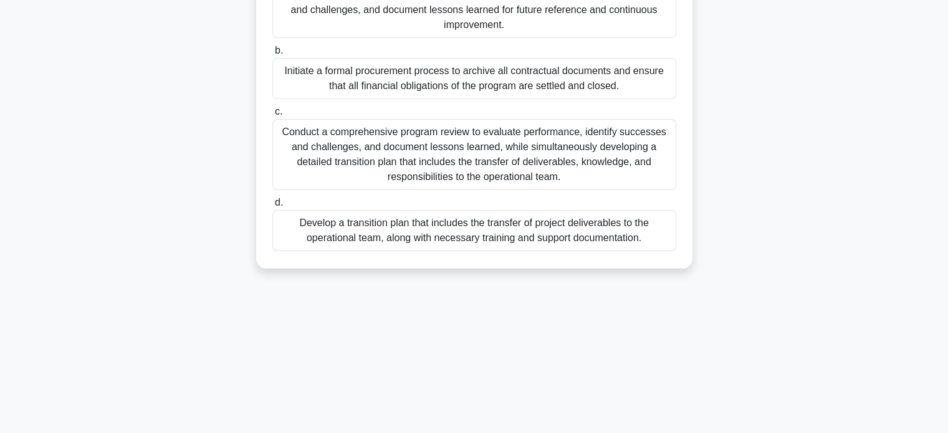
scroll to position [240, 0]
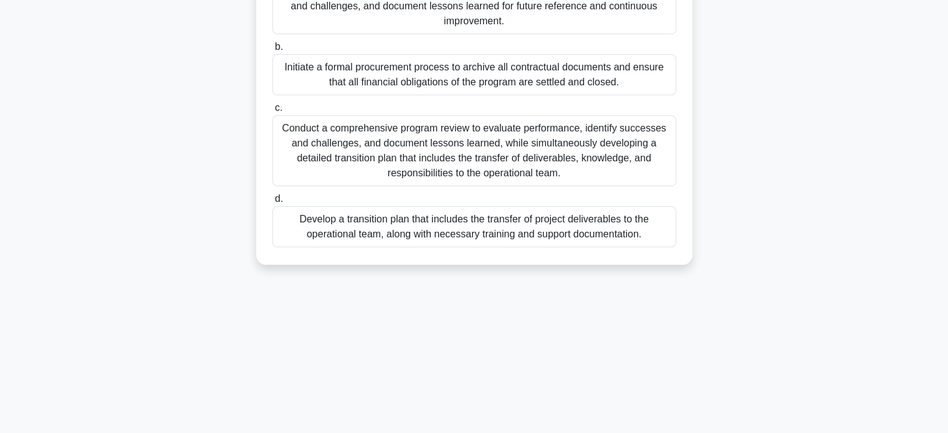
click at [608, 147] on div "Conduct a comprehensive program review to evaluate performance, identify succes…" at bounding box center [474, 150] width 404 height 71
click at [272, 112] on input "c. Conduct a comprehensive program review to evaluate performance, identify suc…" at bounding box center [272, 108] width 0 height 8
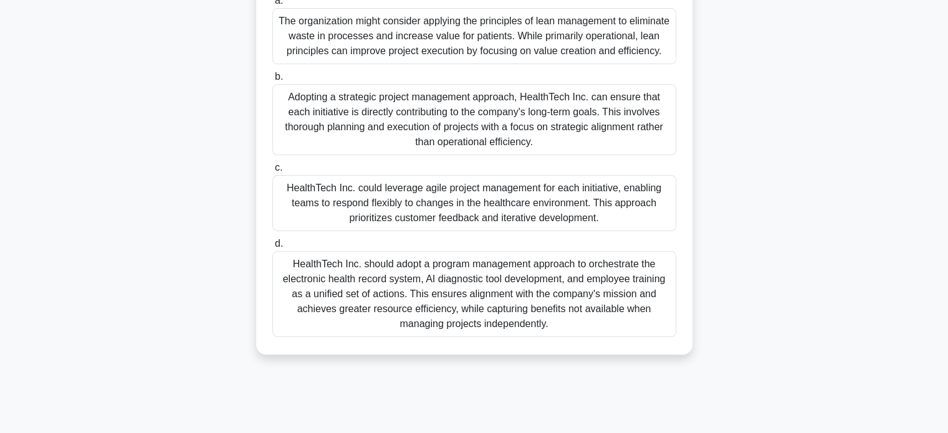
click at [635, 321] on div "HealthTech Inc. should adopt a program management approach to orchestrate the e…" at bounding box center [474, 294] width 404 height 86
click at [272, 248] on input "d. HealthTech Inc. should adopt a program management approach to orchestrate th…" at bounding box center [272, 244] width 0 height 8
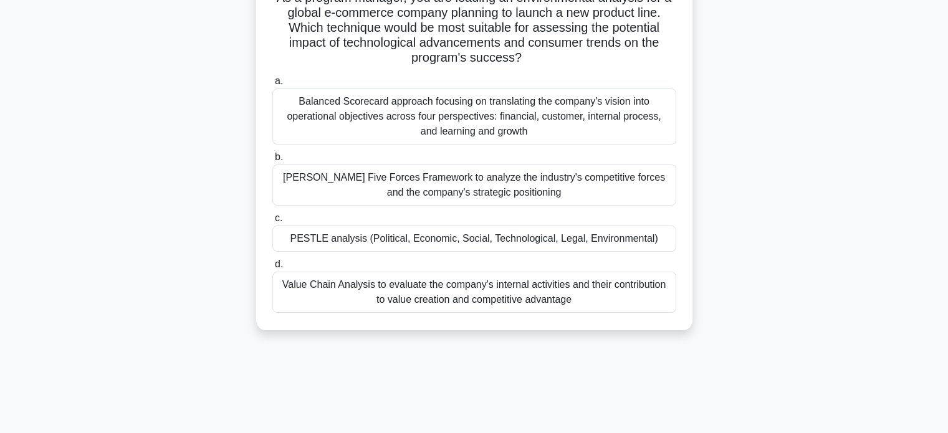
scroll to position [102, 0]
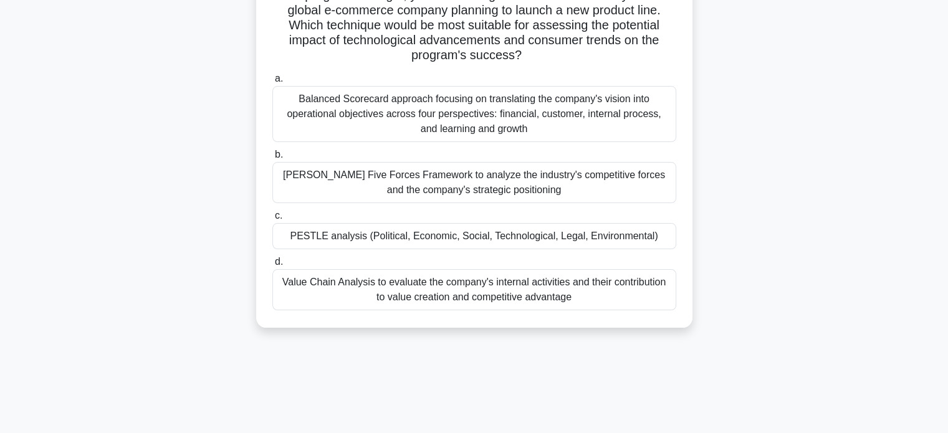
click at [648, 239] on div "PESTLE analysis (Political, Economic, Social, Technological, Legal, Environment…" at bounding box center [474, 236] width 404 height 26
click at [272, 220] on input "c. PESTLE analysis (Political, Economic, Social, Technological, Legal, Environm…" at bounding box center [272, 216] width 0 height 8
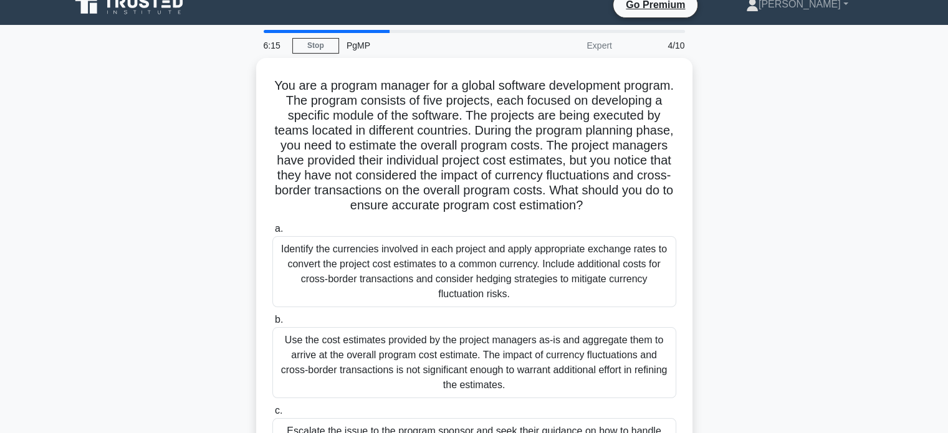
scroll to position [0, 0]
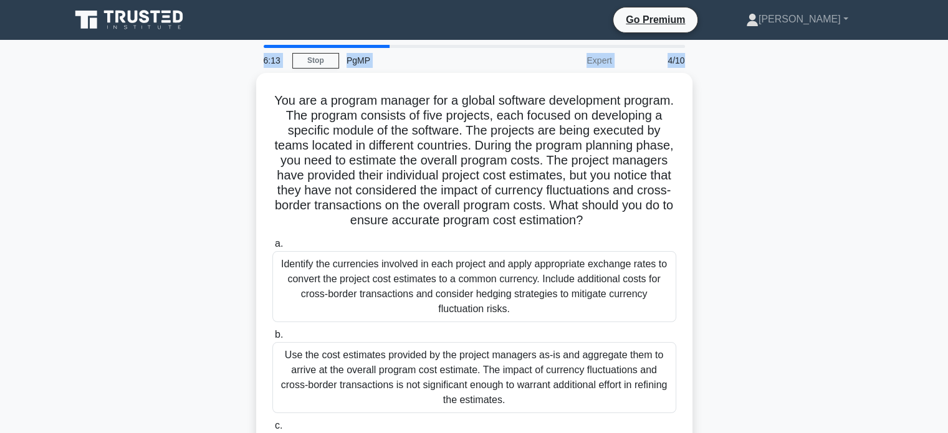
drag, startPoint x: 947, startPoint y: 41, endPoint x: 957, endPoint y: 55, distance: 17.1
click at [948, 55] on html "Go Premium [GEOGRAPHIC_DATA] Profile" at bounding box center [474, 336] width 948 height 673
click at [887, 92] on main "6:12 Stop PgMP Expert 4/10 You are a program manager for a global software deve…" at bounding box center [474, 357] width 948 height 634
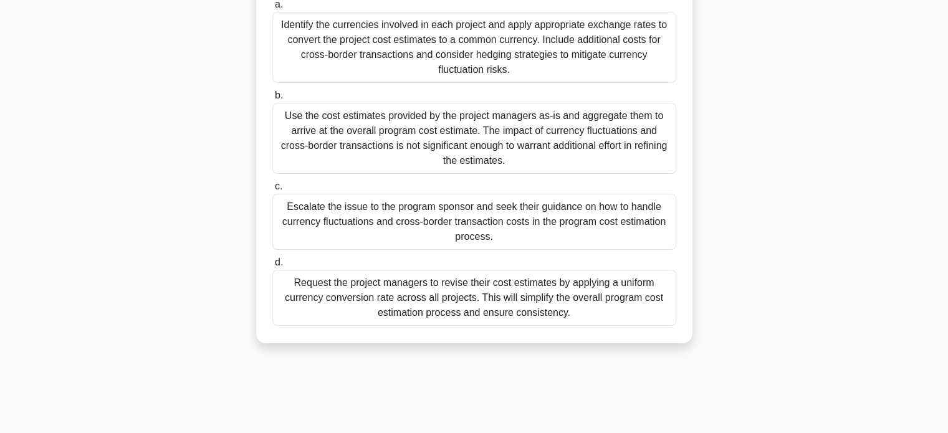
scroll to position [240, 0]
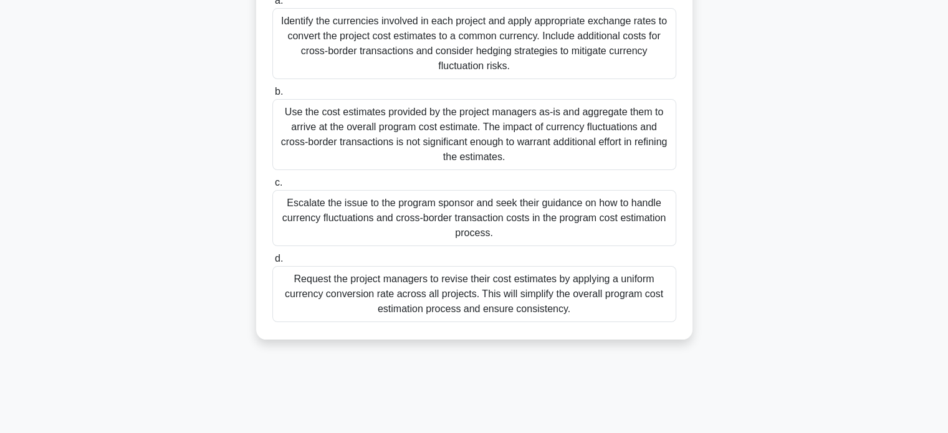
click at [646, 67] on div "Identify the currencies involved in each project and apply appropriate exchange…" at bounding box center [474, 43] width 404 height 71
click at [272, 5] on input "a. Identify the currencies involved in each project and apply appropriate excha…" at bounding box center [272, 1] width 0 height 8
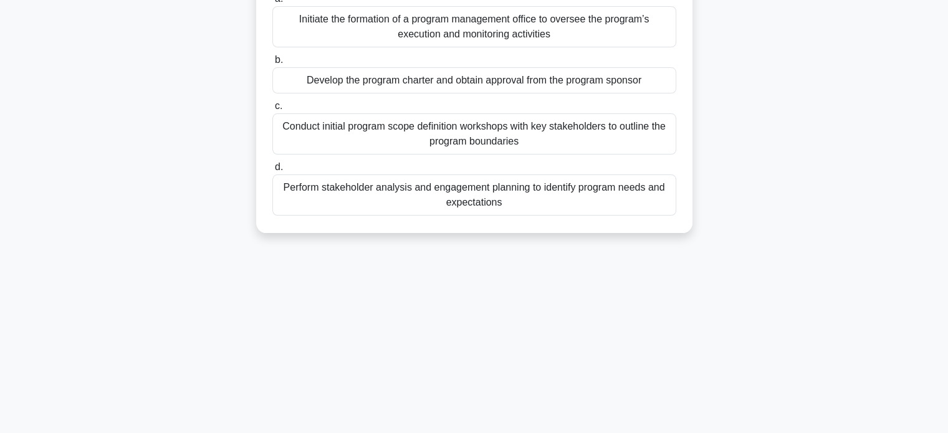
scroll to position [142, 0]
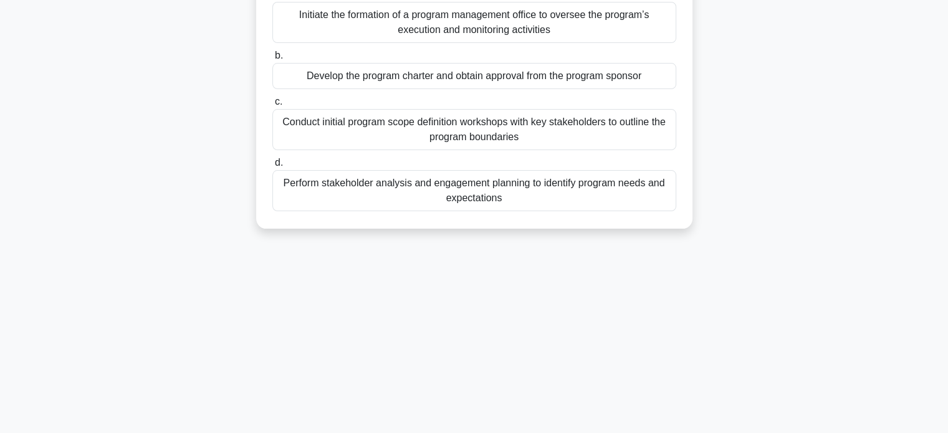
click at [593, 89] on div "Develop the program charter and obtain approval from the program sponsor" at bounding box center [474, 76] width 404 height 26
click at [272, 60] on input "b. Develop the program charter and obtain approval from the program sponsor" at bounding box center [272, 56] width 0 height 8
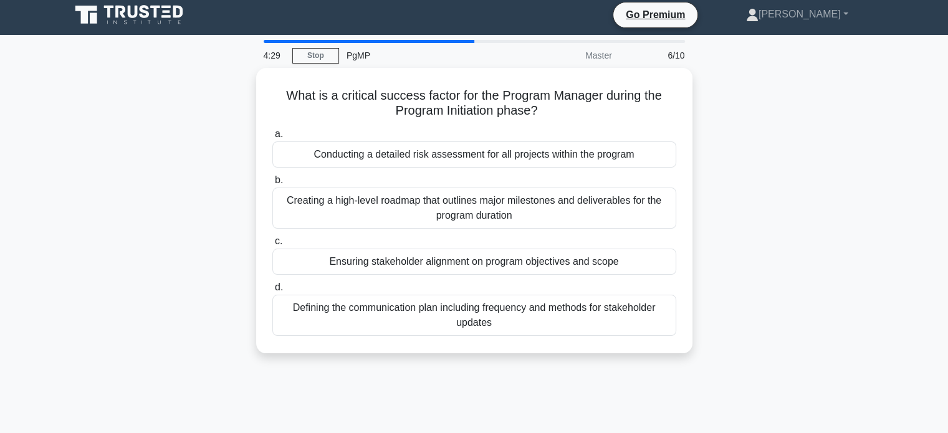
scroll to position [0, 0]
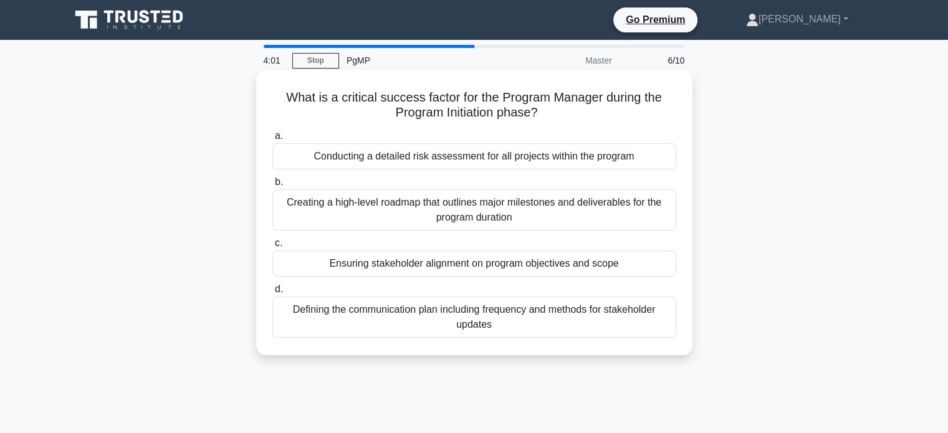
click at [527, 202] on div "Creating a high-level roadmap that outlines major milestones and deliverables f…" at bounding box center [474, 210] width 404 height 41
click at [272, 186] on input "b. Creating a high-level roadmap that outlines major milestones and deliverable…" at bounding box center [272, 182] width 0 height 8
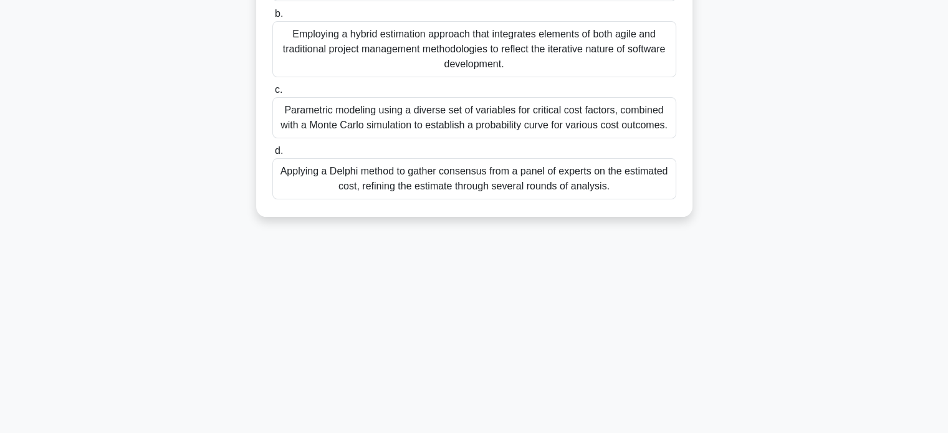
scroll to position [203, 0]
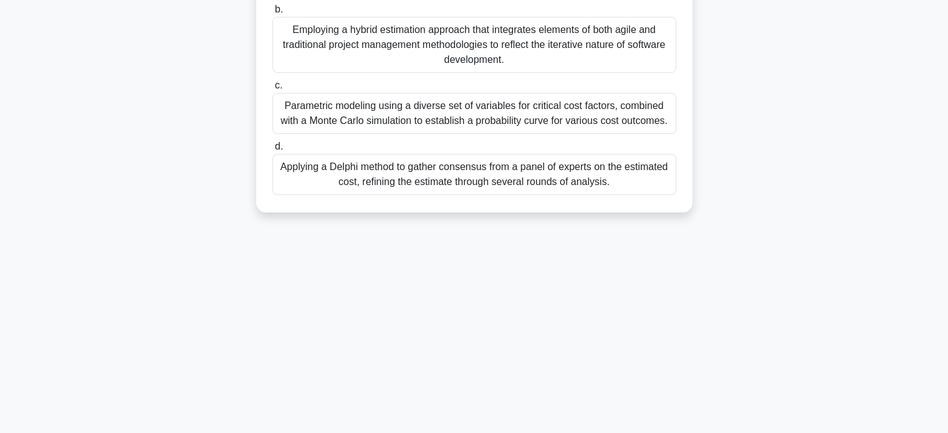
click at [579, 129] on div "Parametric modeling using a diverse set of variables for critical cost factors,…" at bounding box center [474, 113] width 404 height 41
click at [272, 90] on input "c. Parametric modeling using a diverse set of variables for critical cost facto…" at bounding box center [272, 86] width 0 height 8
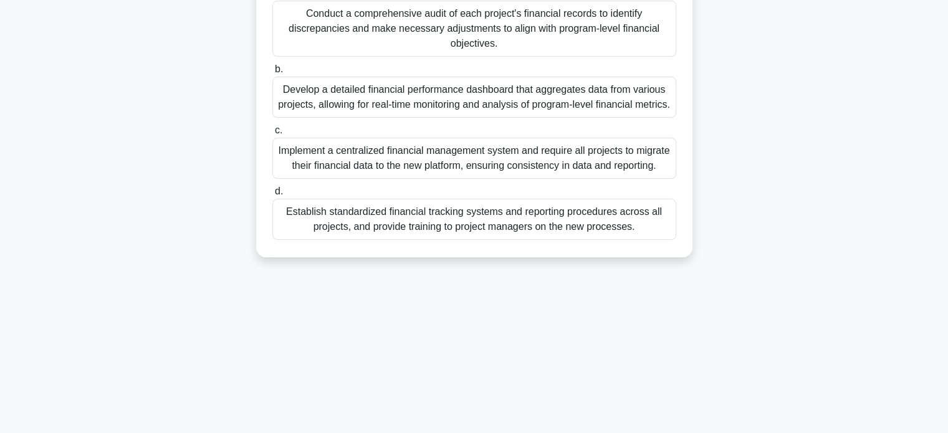
scroll to position [240, 0]
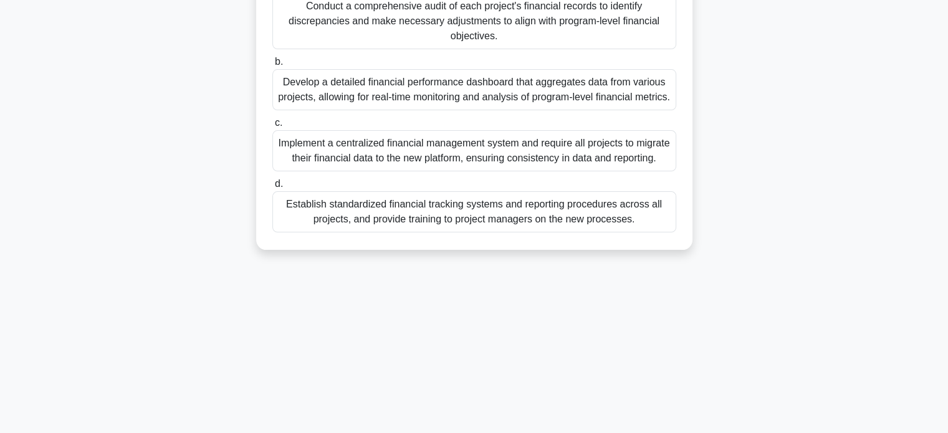
click at [552, 233] on div "Establish standardized financial tracking systems and reporting procedures acro…" at bounding box center [474, 211] width 404 height 41
click at [272, 188] on input "d. Establish standardized financial tracking systems and reporting procedures a…" at bounding box center [272, 184] width 0 height 8
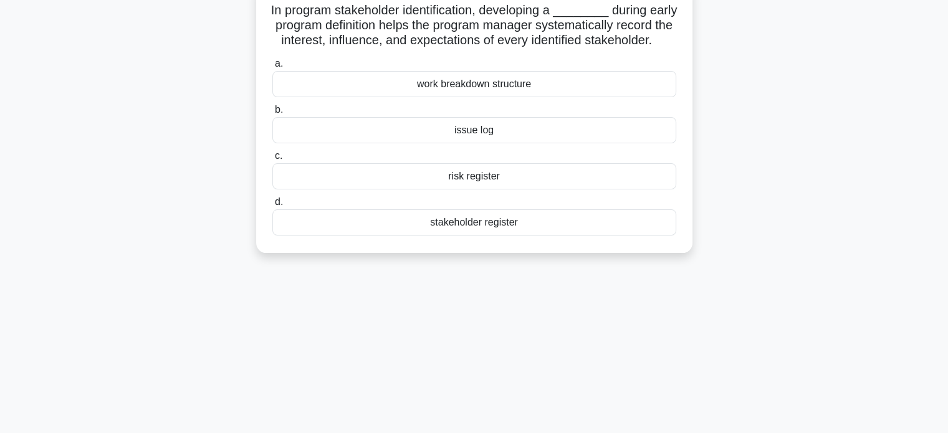
scroll to position [0, 0]
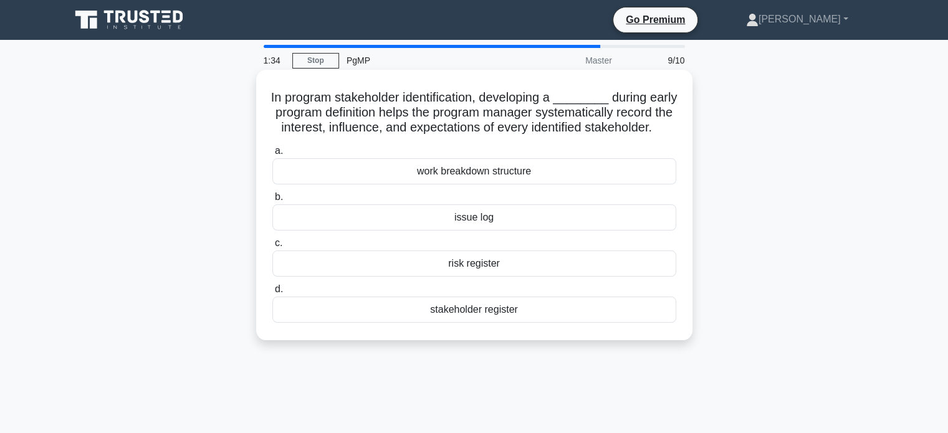
click at [622, 323] on div "stakeholder register" at bounding box center [474, 310] width 404 height 26
click at [272, 294] on input "d. stakeholder register" at bounding box center [272, 290] width 0 height 8
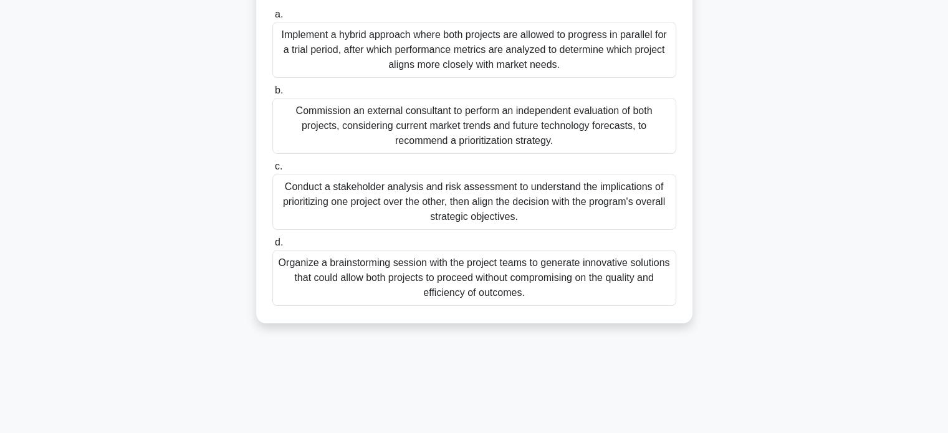
scroll to position [215, 0]
click at [779, 209] on div "SkyTech Inc. has launched a program to develop a new generation of drones for c…" at bounding box center [474, 98] width 823 height 480
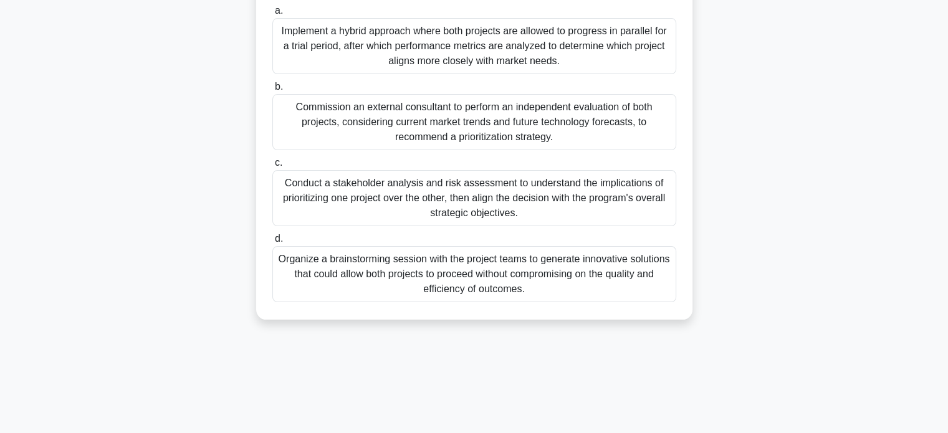
click at [631, 213] on div "Conduct a stakeholder analysis and risk assessment to understand the implicatio…" at bounding box center [474, 198] width 404 height 56
click at [272, 167] on input "c. Conduct a stakeholder analysis and risk assessment to understand the implica…" at bounding box center [272, 163] width 0 height 8
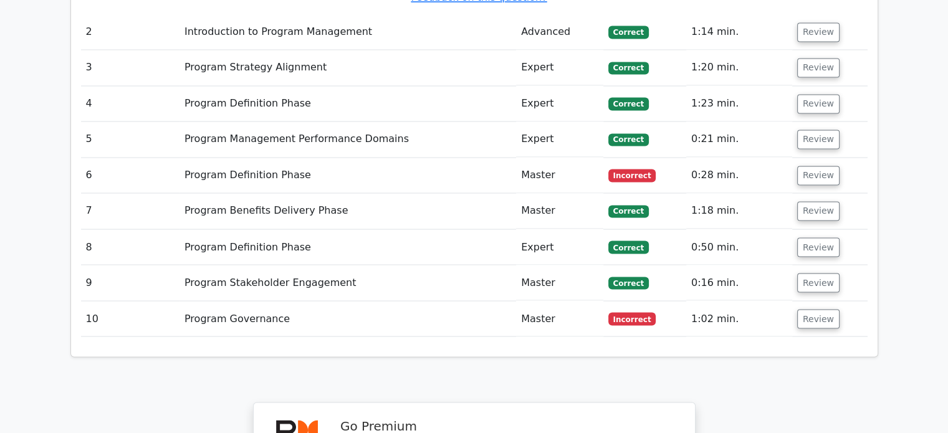
scroll to position [2145, 0]
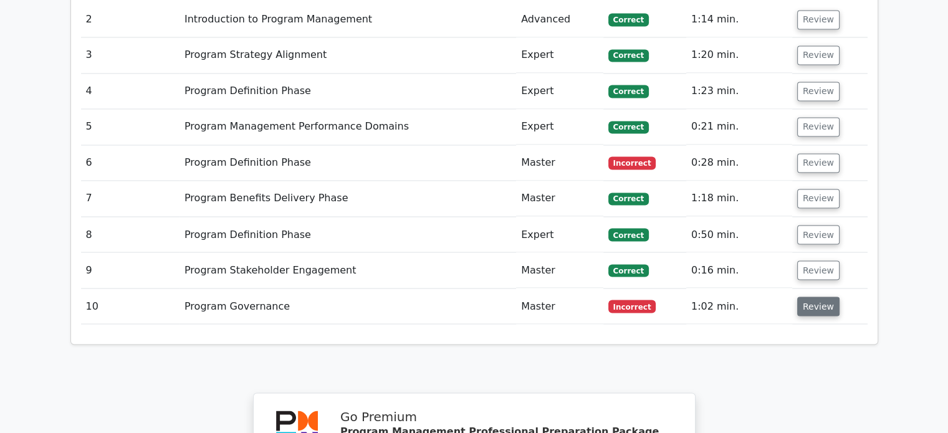
click at [799, 297] on button "Review" at bounding box center [819, 306] width 42 height 19
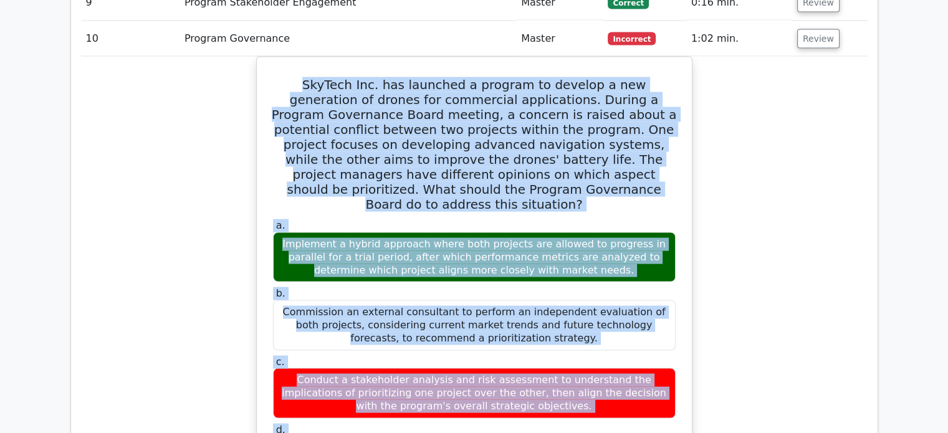
scroll to position [2476, 0]
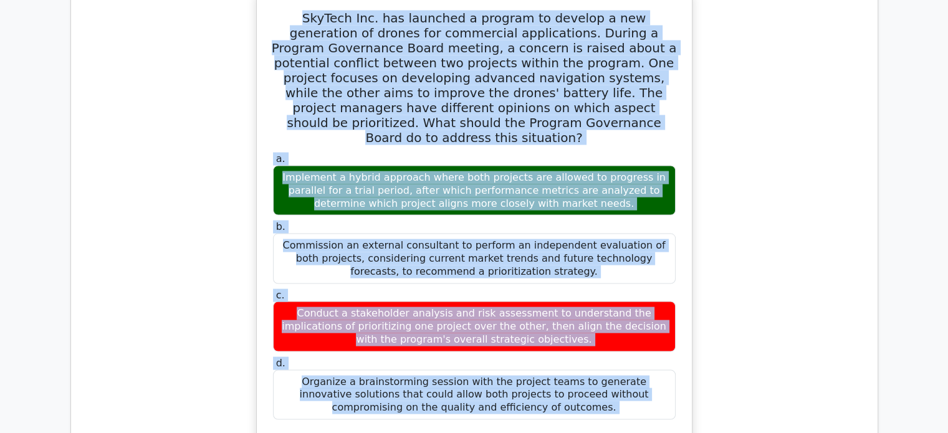
drag, startPoint x: 281, startPoint y: 93, endPoint x: 568, endPoint y: 247, distance: 325.6
click at [568, 247] on div "SkyTech Inc. has launched a program to develop a new generation of drones for c…" at bounding box center [474, 352] width 425 height 713
copy div "SkyTech Inc. has launched a program to develop a new generation of drones for c…"
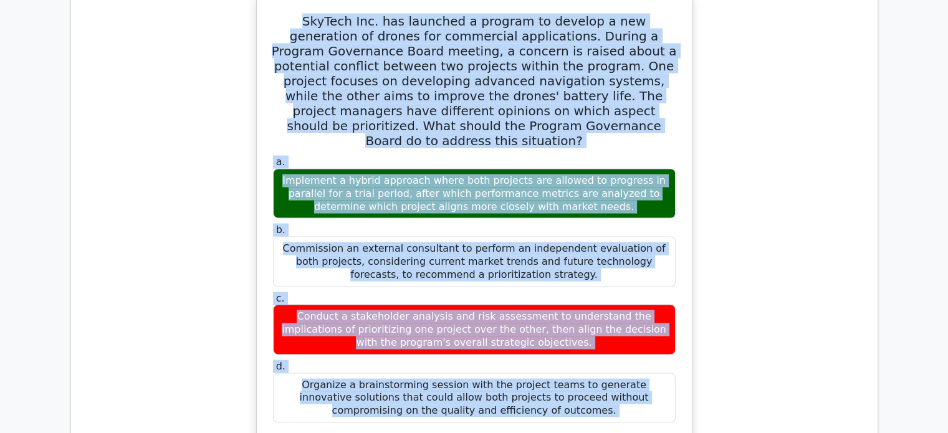
click at [756, 183] on div "SkyTech Inc. has launched a program to develop a new generation of drones for c…" at bounding box center [474, 363] width 787 height 740
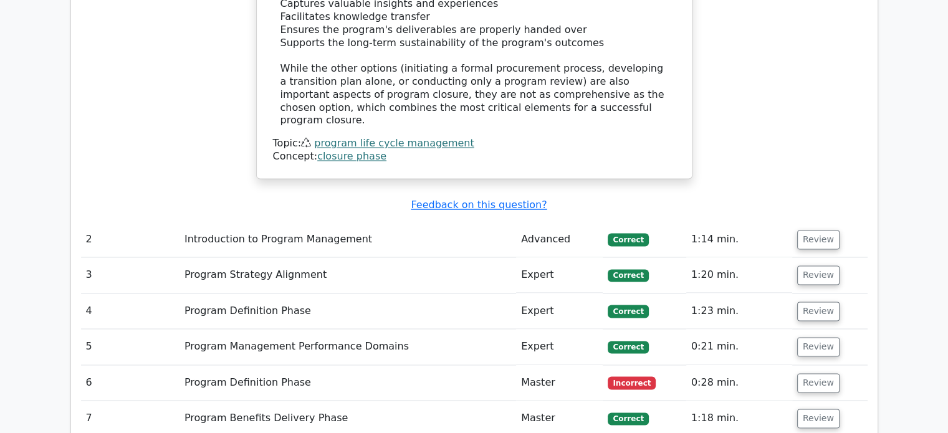
scroll to position [1911, 0]
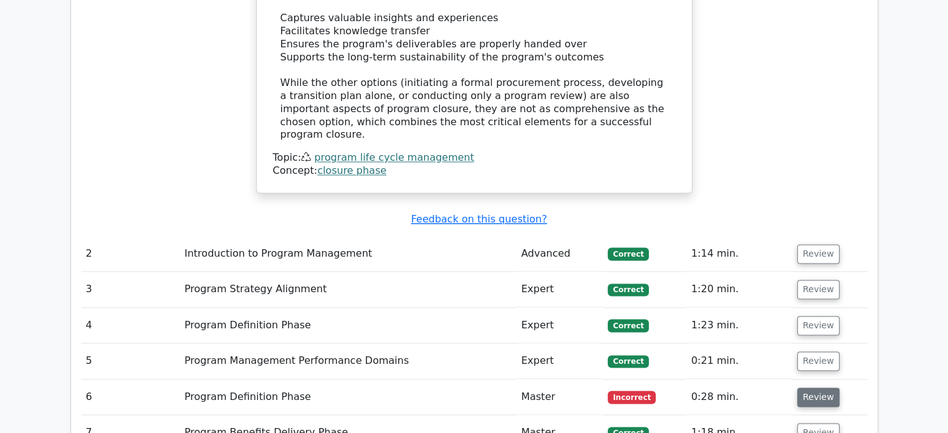
click at [826, 388] on button "Review" at bounding box center [819, 397] width 42 height 19
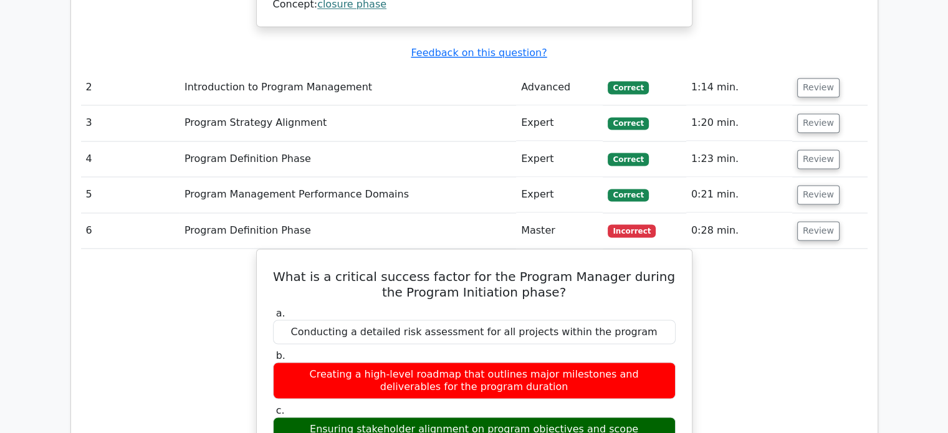
scroll to position [2151, 0]
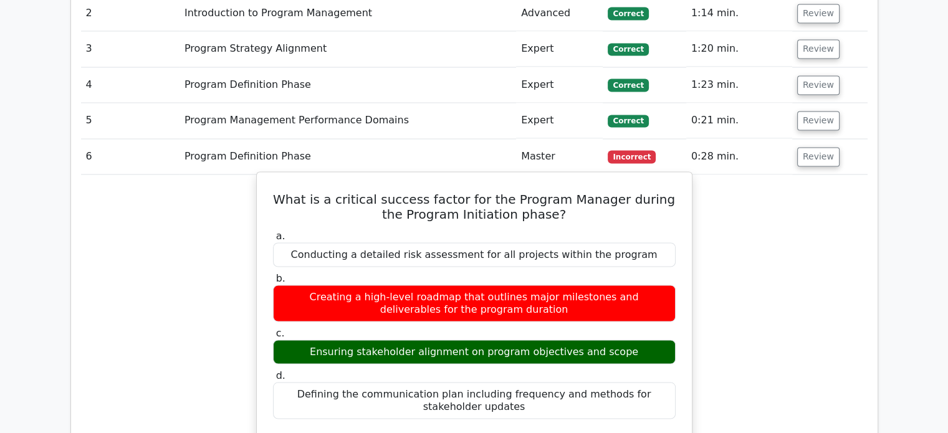
drag, startPoint x: 286, startPoint y: 49, endPoint x: 635, endPoint y: 260, distance: 407.9
click at [635, 260] on div "What is a critical success factor for the Program Manager during the Program In…" at bounding box center [474, 414] width 425 height 475
copy div "What is a critical success factor for the Program Manager during the Program In…"
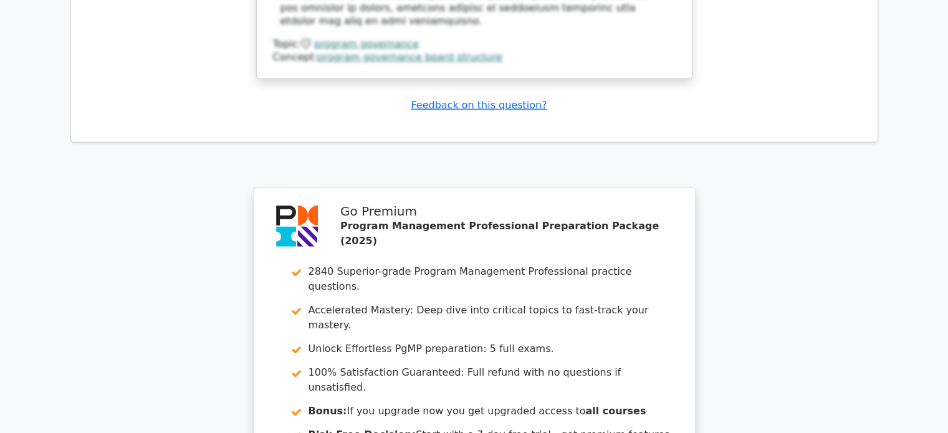
scroll to position [3652, 0]
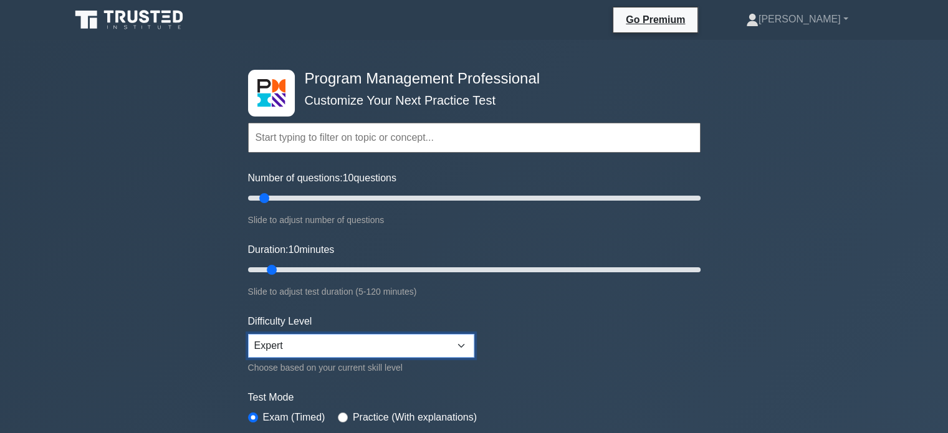
click at [460, 347] on select "Beginner Intermediate Expert" at bounding box center [361, 346] width 226 height 24
select select "beginner"
click at [248, 334] on select "Beginner Intermediate Expert" at bounding box center [361, 346] width 226 height 24
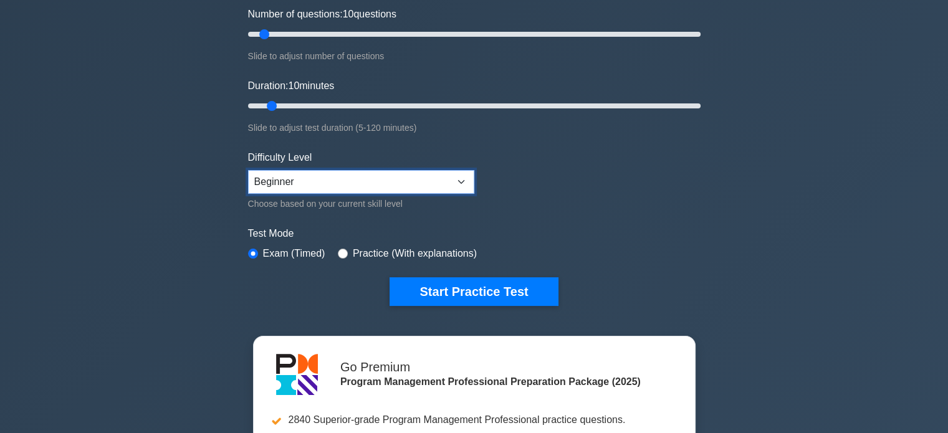
scroll to position [306, 0]
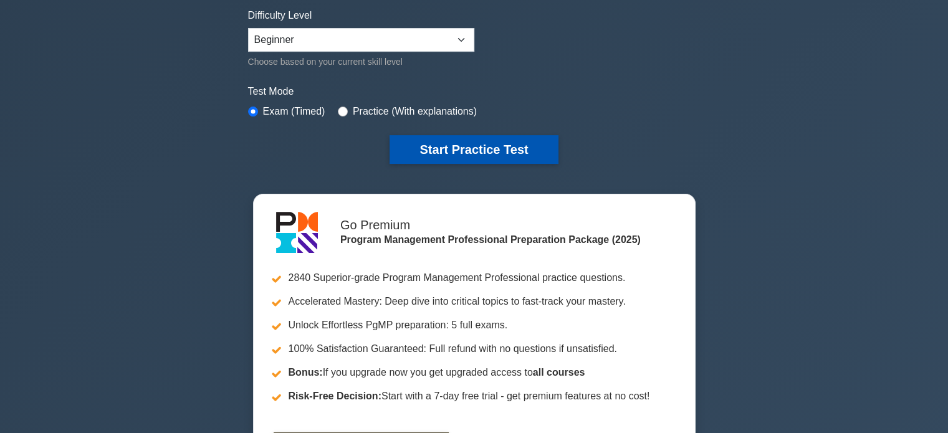
click at [503, 142] on button "Start Practice Test" at bounding box center [474, 149] width 168 height 29
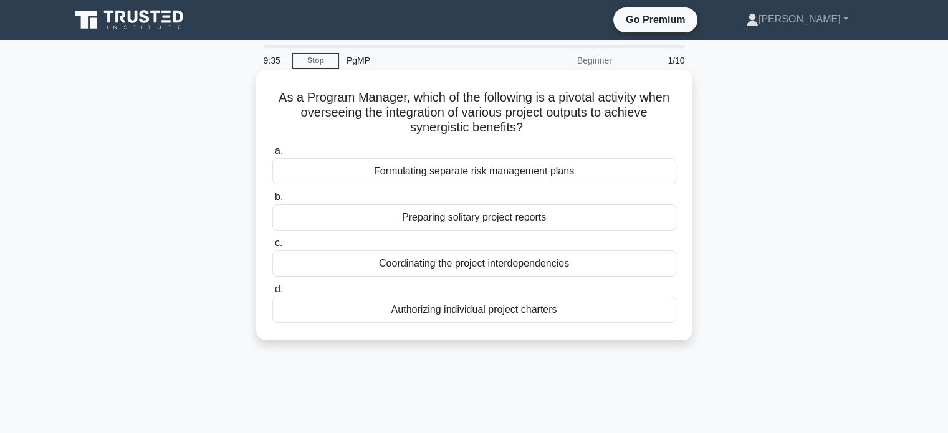
click at [528, 255] on div "Coordinating the project interdependencies" at bounding box center [474, 264] width 404 height 26
click at [272, 248] on input "c. Coordinating the project interdependencies" at bounding box center [272, 243] width 0 height 8
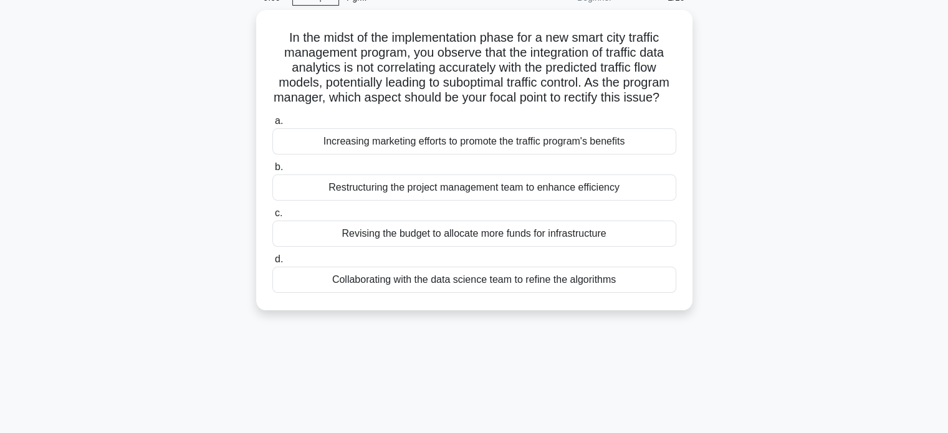
scroll to position [72, 0]
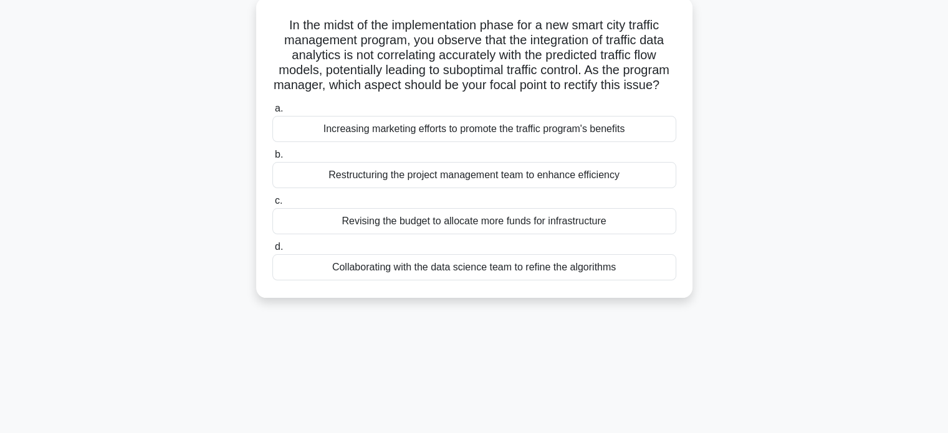
click at [594, 281] on div "Collaborating with the data science team to refine the algorithms" at bounding box center [474, 267] width 404 height 26
click at [272, 251] on input "d. Collaborating with the data science team to refine the algorithms" at bounding box center [272, 247] width 0 height 8
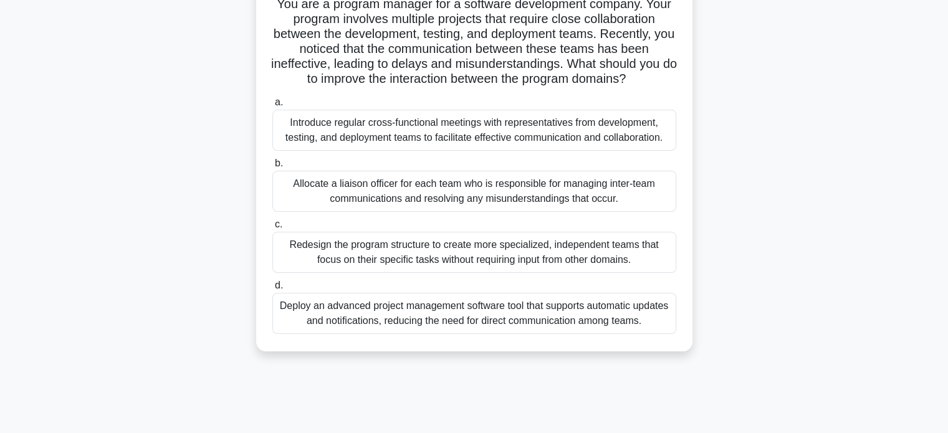
scroll to position [98, 0]
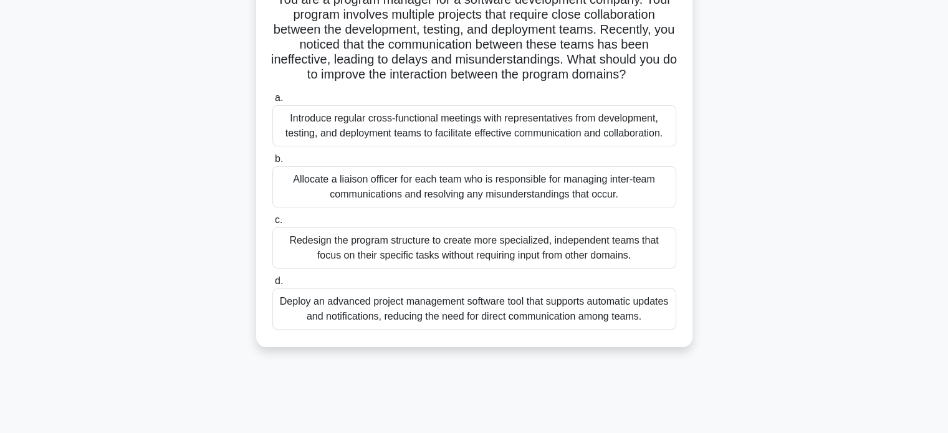
click at [533, 120] on div "Introduce regular cross-functional meetings with representatives from developme…" at bounding box center [474, 125] width 404 height 41
click at [272, 102] on input "a. Introduce regular cross-functional meetings with representatives from develo…" at bounding box center [272, 98] width 0 height 8
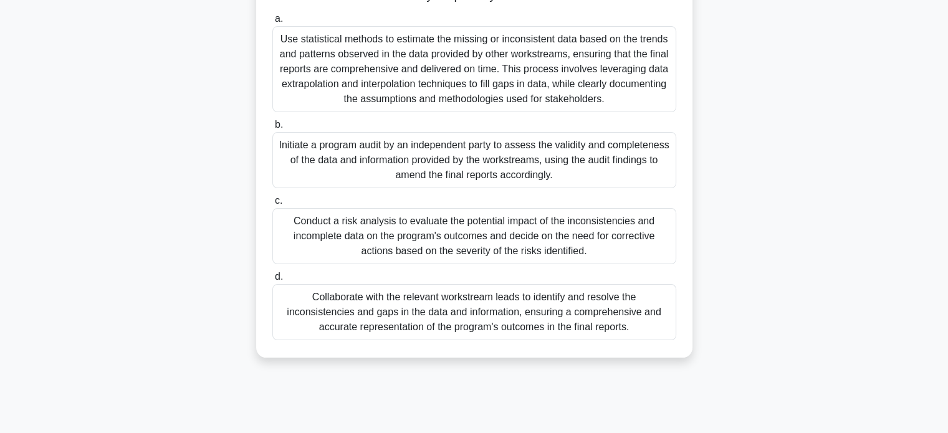
scroll to position [199, 0]
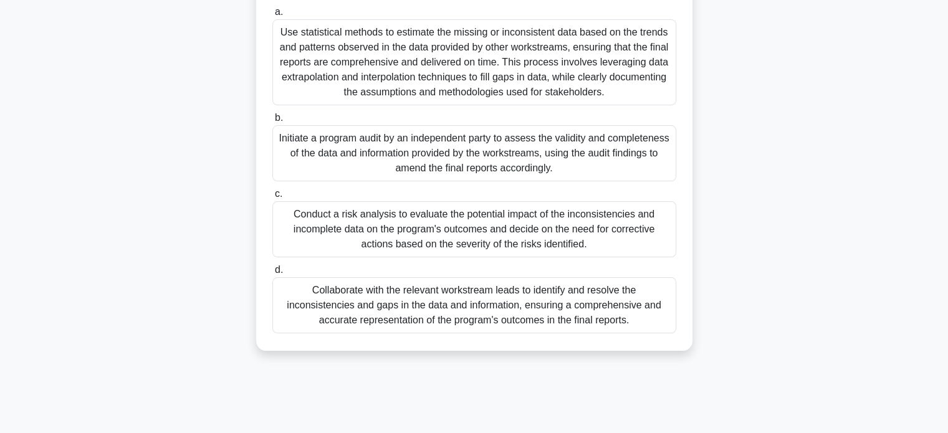
click at [586, 299] on div "Collaborate with the relevant workstream leads to identify and resolve the inco…" at bounding box center [474, 305] width 404 height 56
click at [272, 274] on input "d. Collaborate with the relevant workstream leads to identify and resolve the i…" at bounding box center [272, 270] width 0 height 8
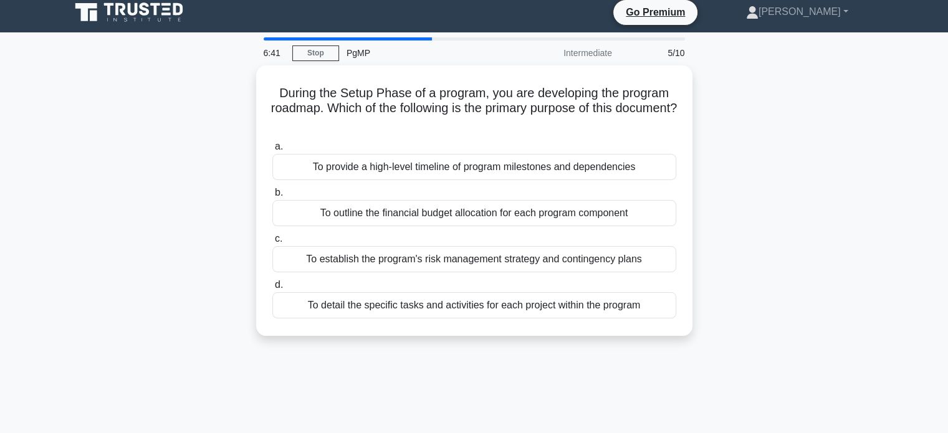
scroll to position [0, 0]
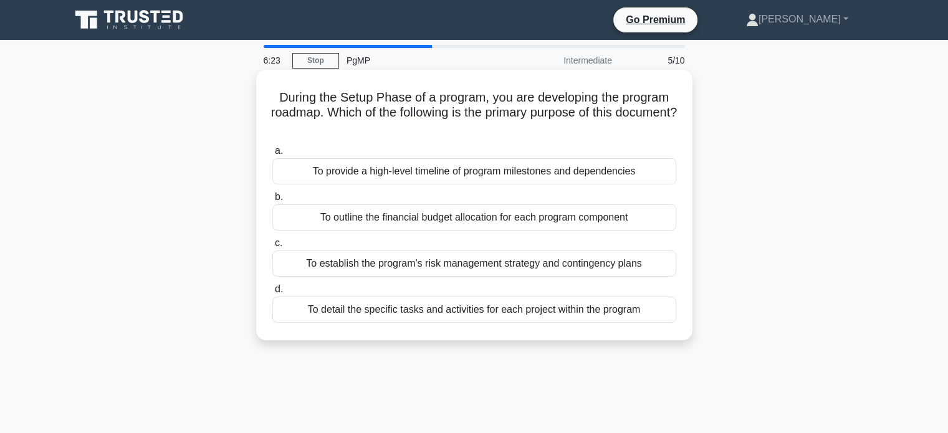
click at [557, 174] on div "To provide a high-level timeline of program milestones and dependencies" at bounding box center [474, 171] width 404 height 26
click at [272, 155] on input "a. To provide a high-level timeline of program milestones and dependencies" at bounding box center [272, 151] width 0 height 8
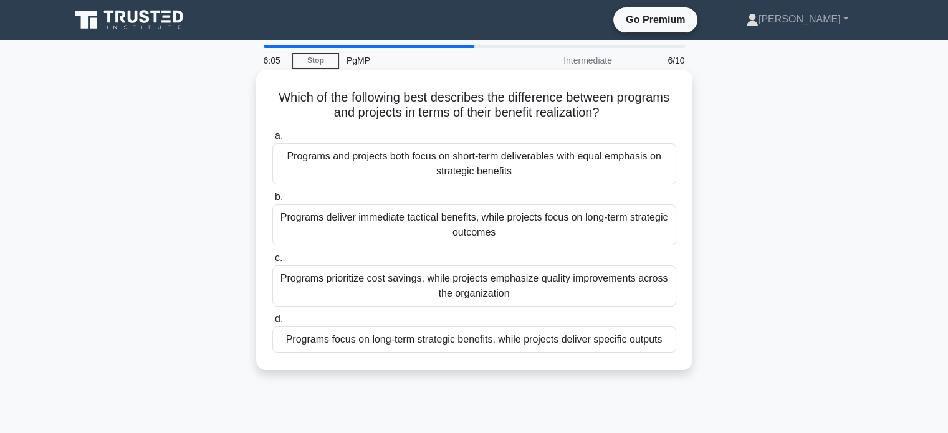
click at [526, 345] on div "Programs focus on long-term strategic benefits, while projects deliver specific…" at bounding box center [474, 340] width 404 height 26
click at [272, 324] on input "d. Programs focus on long-term strategic benefits, while projects deliver speci…" at bounding box center [272, 320] width 0 height 8
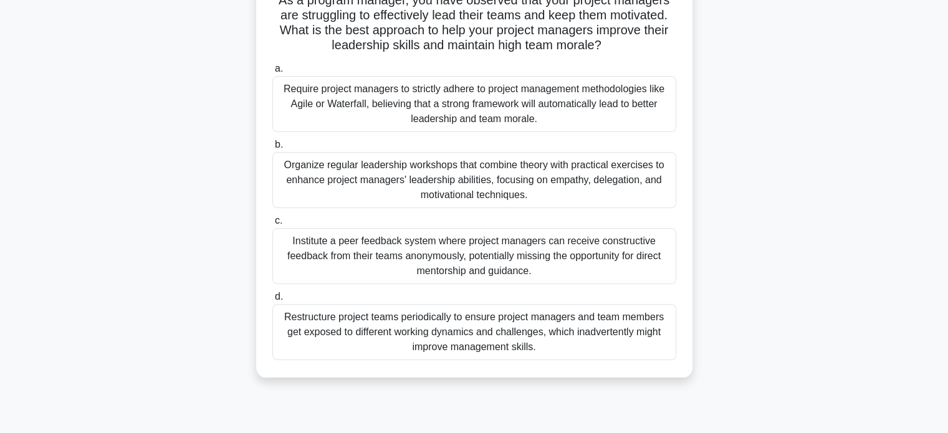
scroll to position [103, 0]
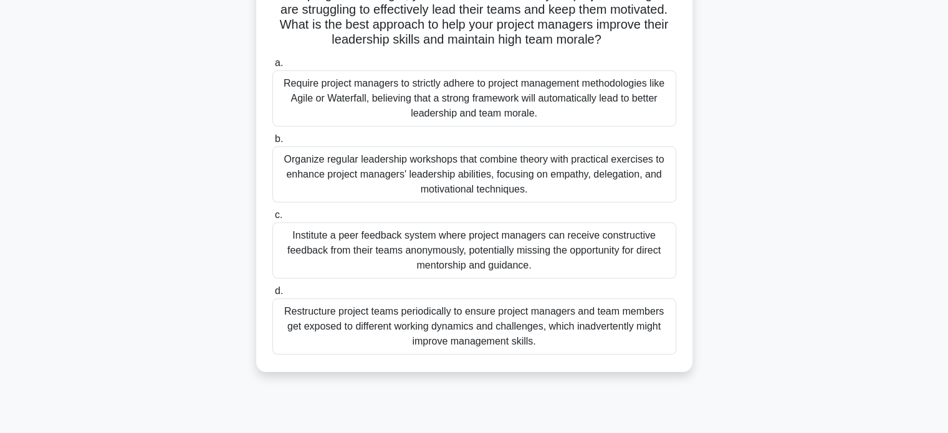
click at [620, 173] on div "Organize regular leadership workshops that combine theory with practical exerci…" at bounding box center [474, 175] width 404 height 56
click at [272, 143] on input "b. Organize regular leadership workshops that combine theory with practical exe…" at bounding box center [272, 139] width 0 height 8
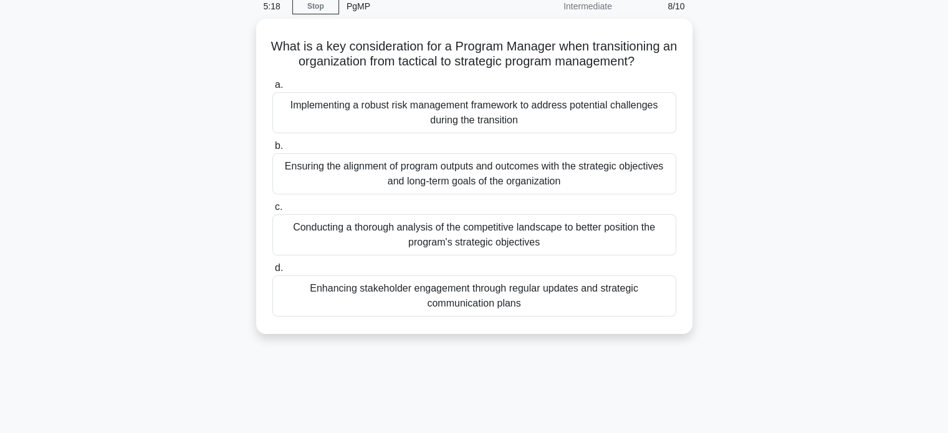
scroll to position [55, 0]
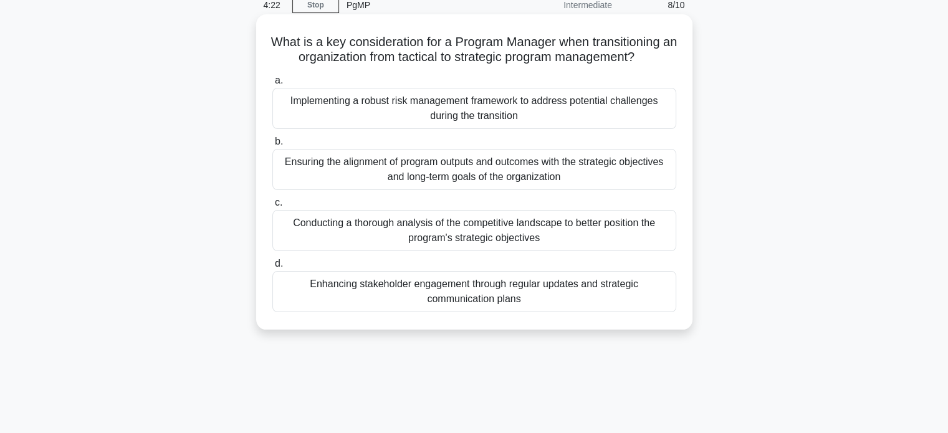
click at [653, 165] on div "Ensuring the alignment of program outputs and outcomes with the strategic objec…" at bounding box center [474, 169] width 404 height 41
click at [272, 146] on input "b. Ensuring the alignment of program outputs and outcomes with the strategic ob…" at bounding box center [272, 142] width 0 height 8
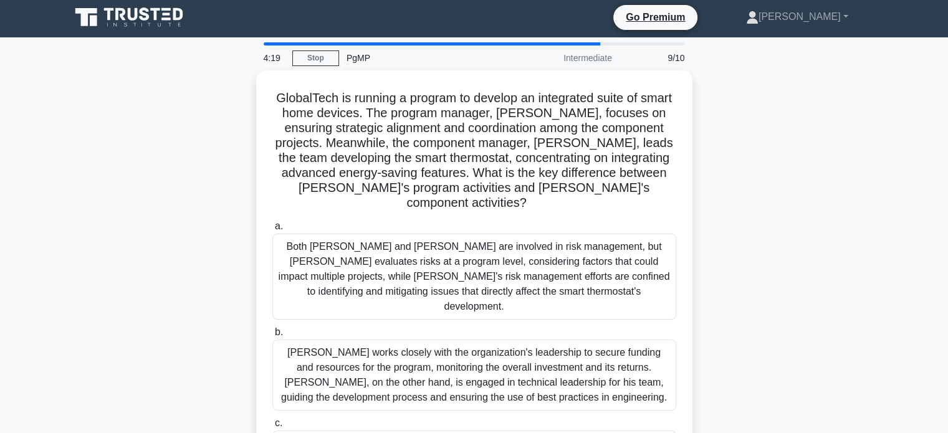
scroll to position [0, 0]
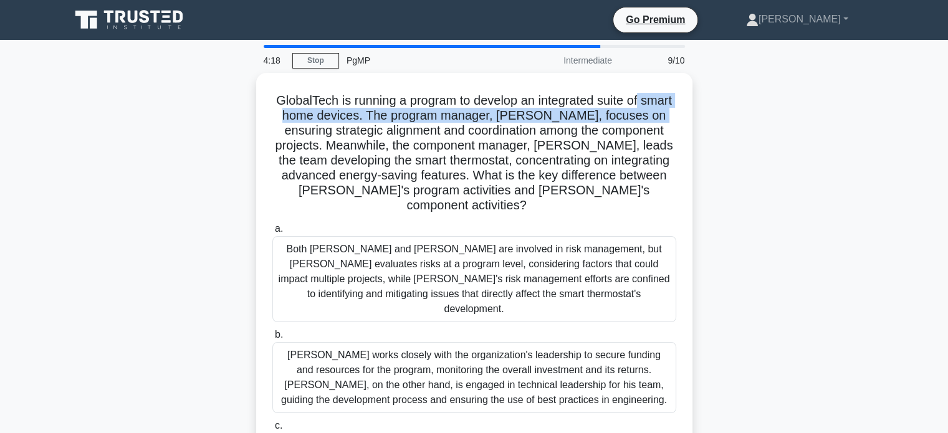
drag, startPoint x: 942, startPoint y: 107, endPoint x: 952, endPoint y: 121, distance: 17.5
click at [948, 121] on html "Go Premium [GEOGRAPHIC_DATA] Profile" at bounding box center [474, 336] width 948 height 673
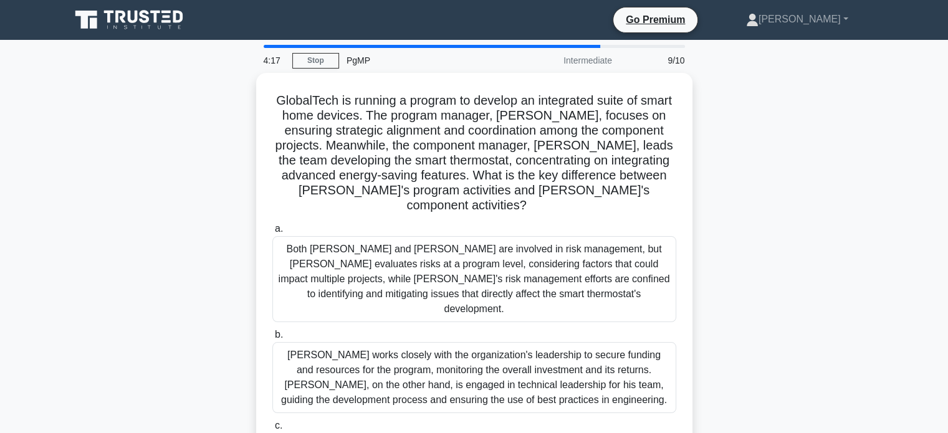
click at [886, 158] on main "4:17 Stop PgMP Intermediate 9/10 GlobalTech is running a program to develop an …" at bounding box center [474, 357] width 948 height 634
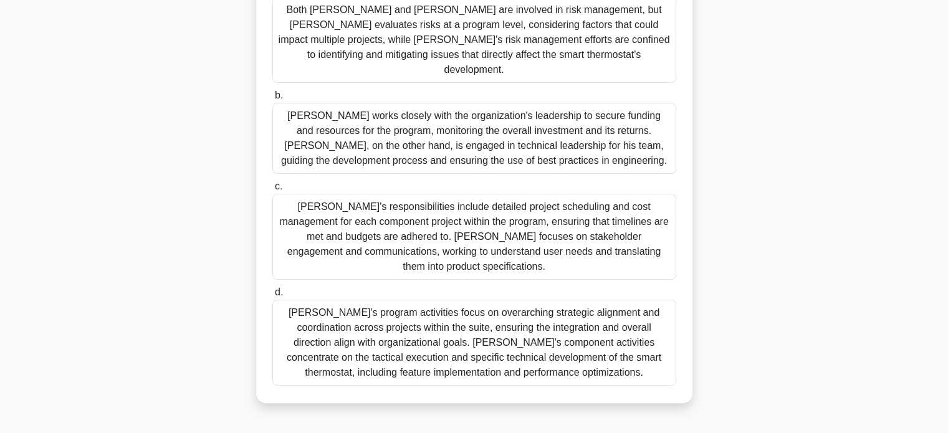
scroll to position [240, 0]
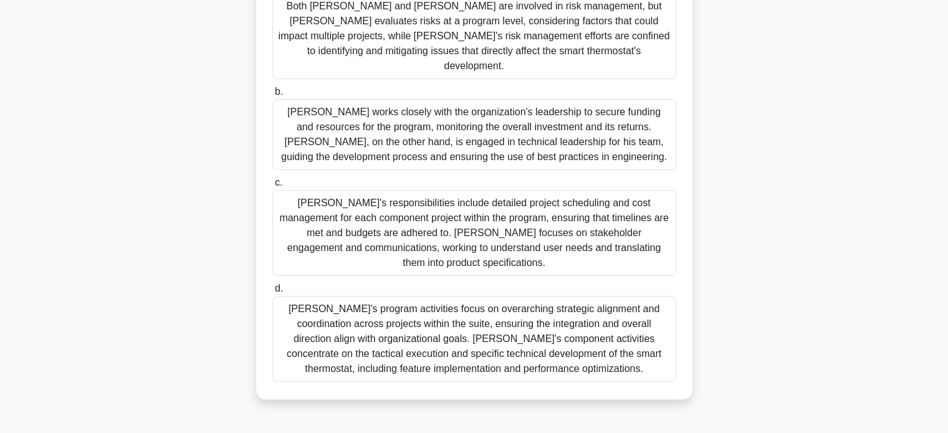
click at [622, 314] on div "[PERSON_NAME]'s program activities focus on overarching strategic alignment and…" at bounding box center [474, 339] width 404 height 86
click at [272, 293] on input "d. [PERSON_NAME]'s program activities focus on overarching strategic alignment …" at bounding box center [272, 289] width 0 height 8
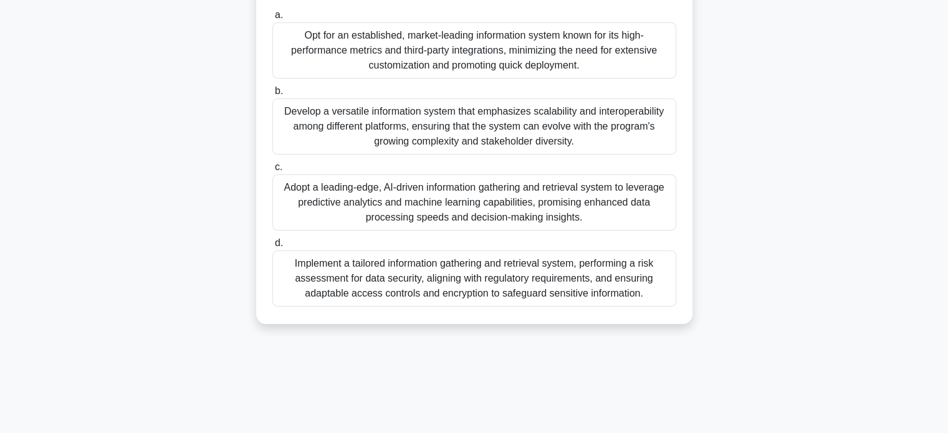
scroll to position [200, 0]
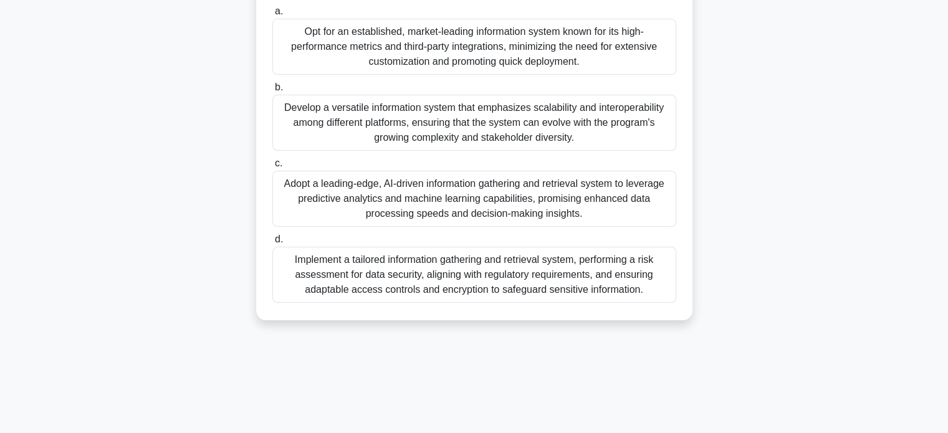
click at [629, 280] on div "Implement a tailored information gathering and retrieval system, performing a r…" at bounding box center [474, 275] width 404 height 56
click at [272, 244] on input "d. Implement a tailored information gathering and retrieval system, performing …" at bounding box center [272, 240] width 0 height 8
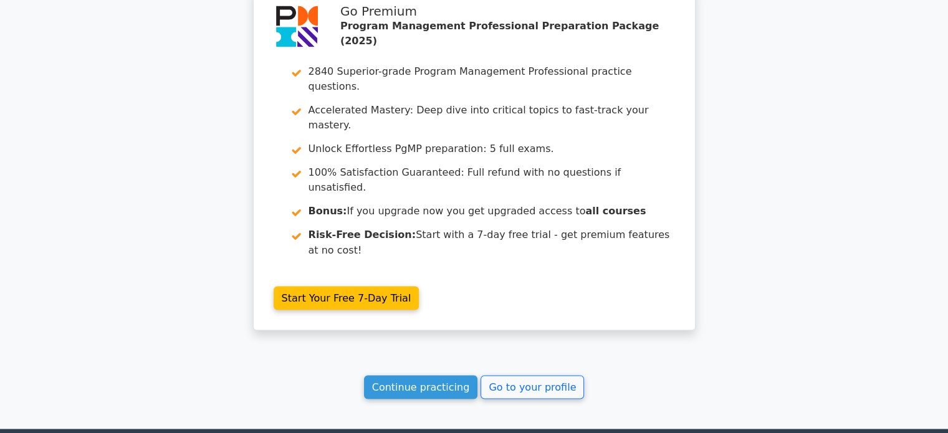
scroll to position [2119, 0]
